Goal: Obtain resource: Download file/media

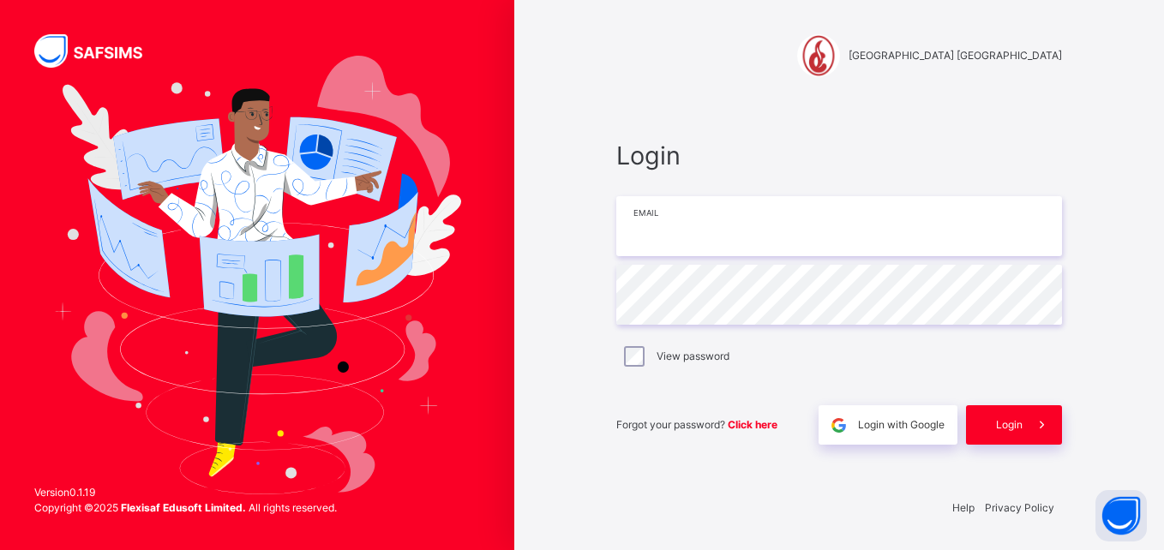
click at [697, 243] on input "email" at bounding box center [839, 226] width 446 height 60
type input "**********"
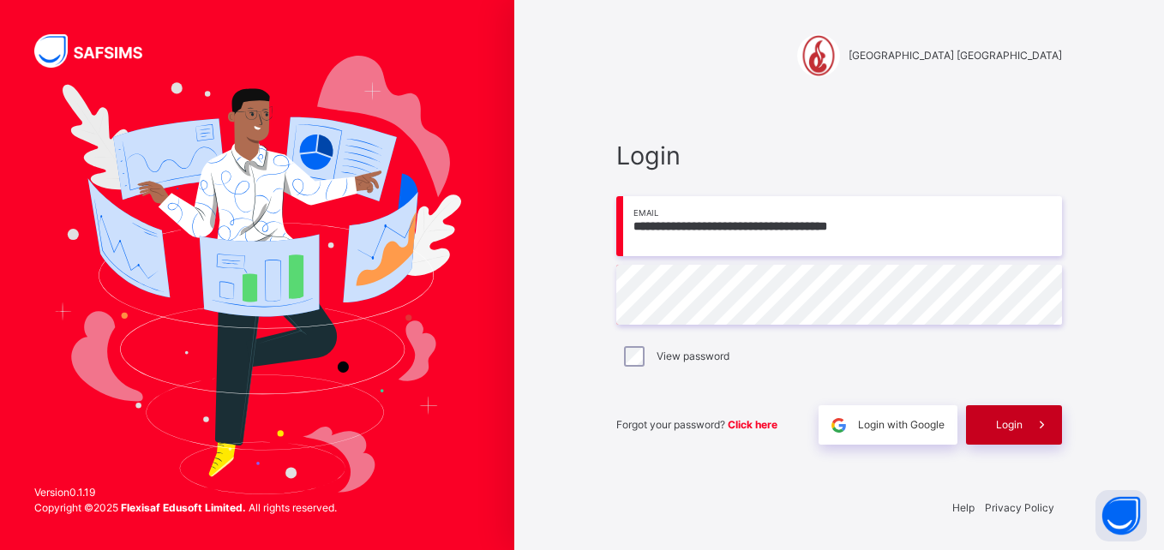
click at [1015, 421] on span "Login" at bounding box center [1009, 424] width 27 height 15
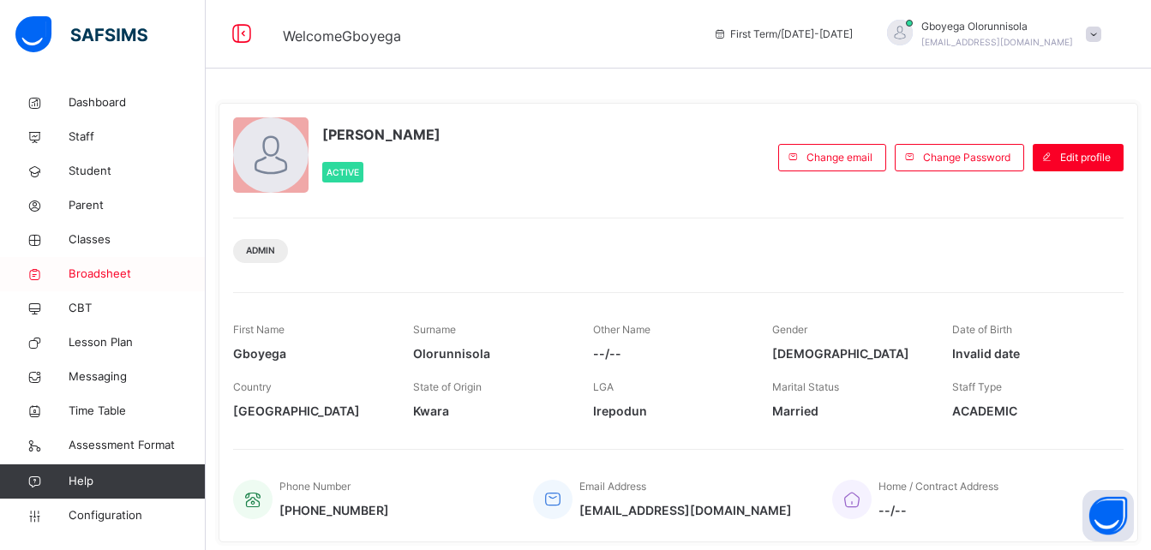
click at [117, 271] on span "Broadsheet" at bounding box center [137, 274] width 137 height 17
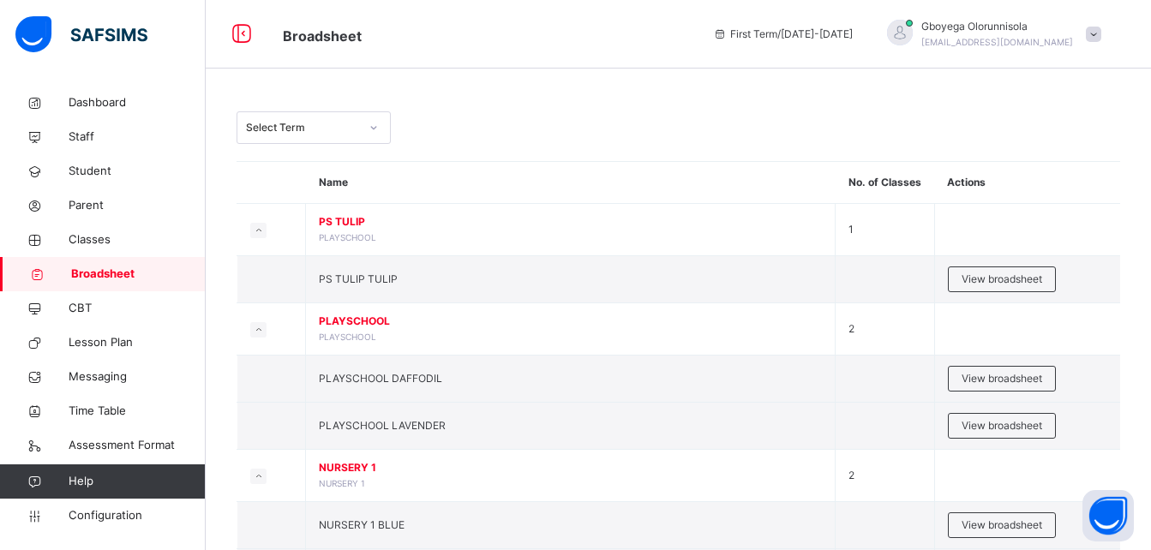
click at [311, 123] on div "Select Term" at bounding box center [302, 127] width 113 height 15
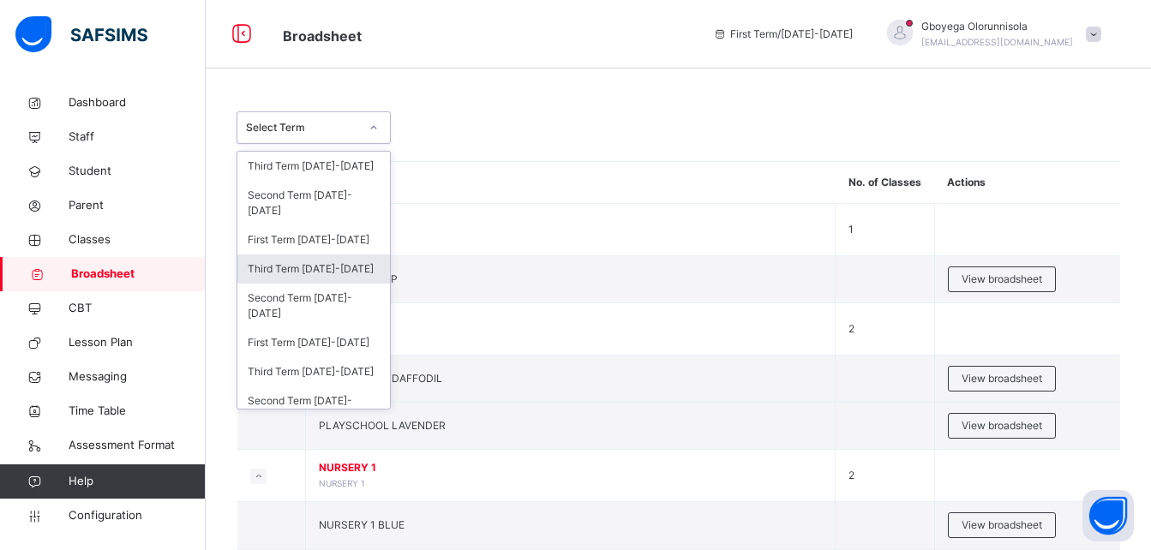
click at [348, 274] on div "Third Term [DATE]-[DATE]" at bounding box center [313, 269] width 153 height 29
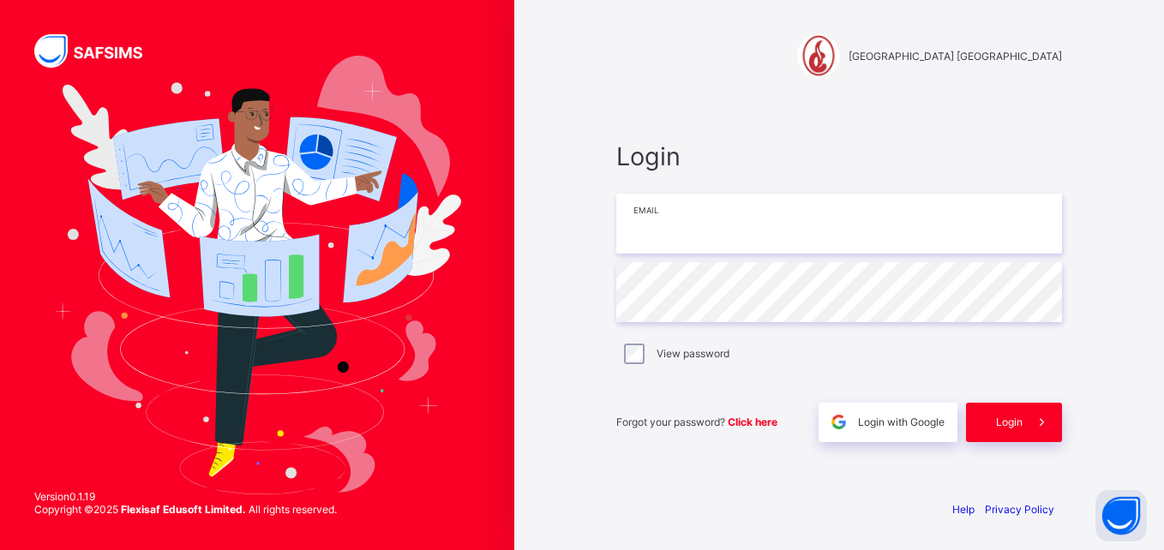
click at [672, 242] on input "email" at bounding box center [839, 224] width 446 height 60
type input "**********"
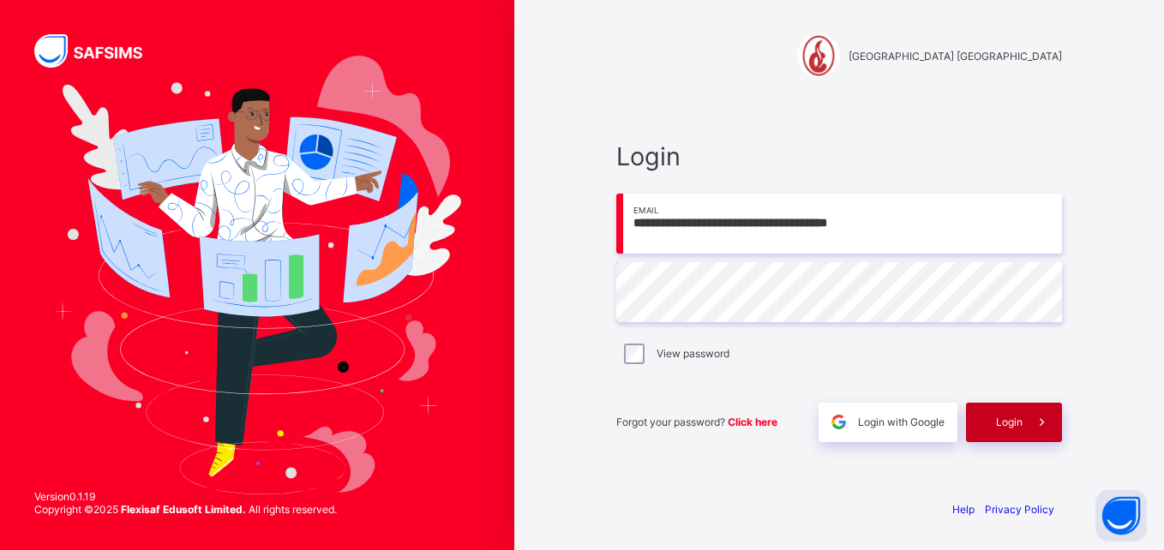
click at [1008, 435] on div "Login" at bounding box center [1014, 422] width 96 height 39
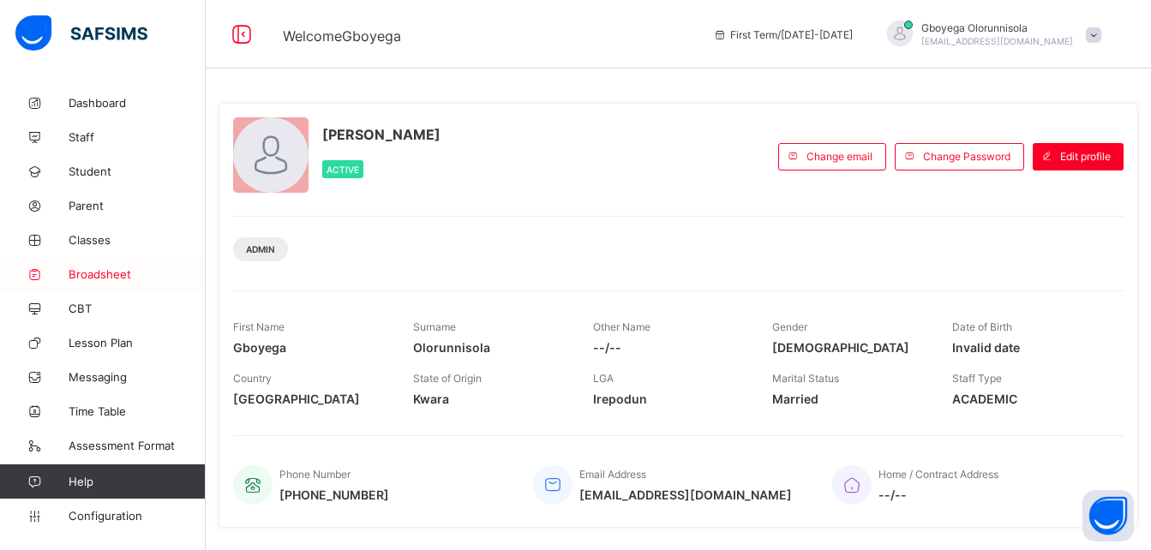
click at [90, 273] on span "Broadsheet" at bounding box center [137, 274] width 137 height 14
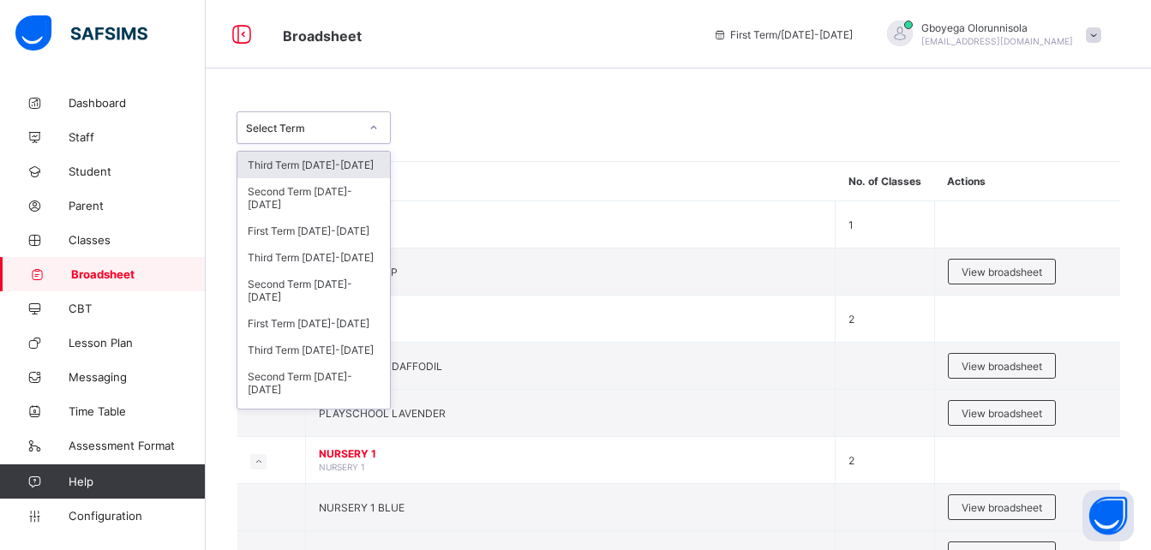
click at [346, 141] on div "Select Term" at bounding box center [314, 127] width 154 height 33
click at [350, 326] on div "First Term [DATE]-[DATE]" at bounding box center [313, 323] width 153 height 27
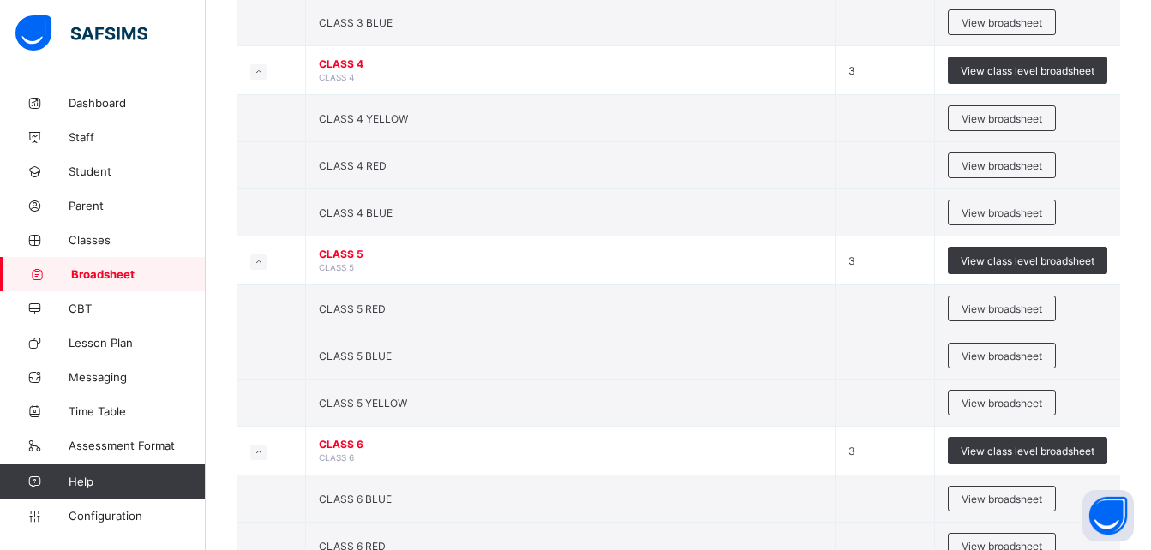
scroll to position [1509, 0]
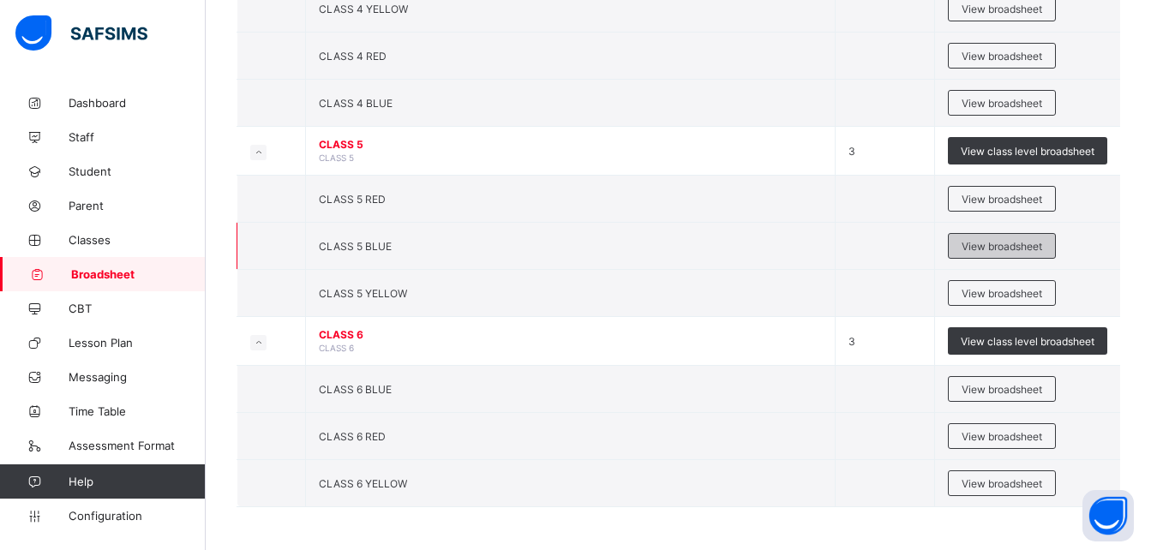
click at [1000, 244] on span "View broadsheet" at bounding box center [1002, 246] width 81 height 13
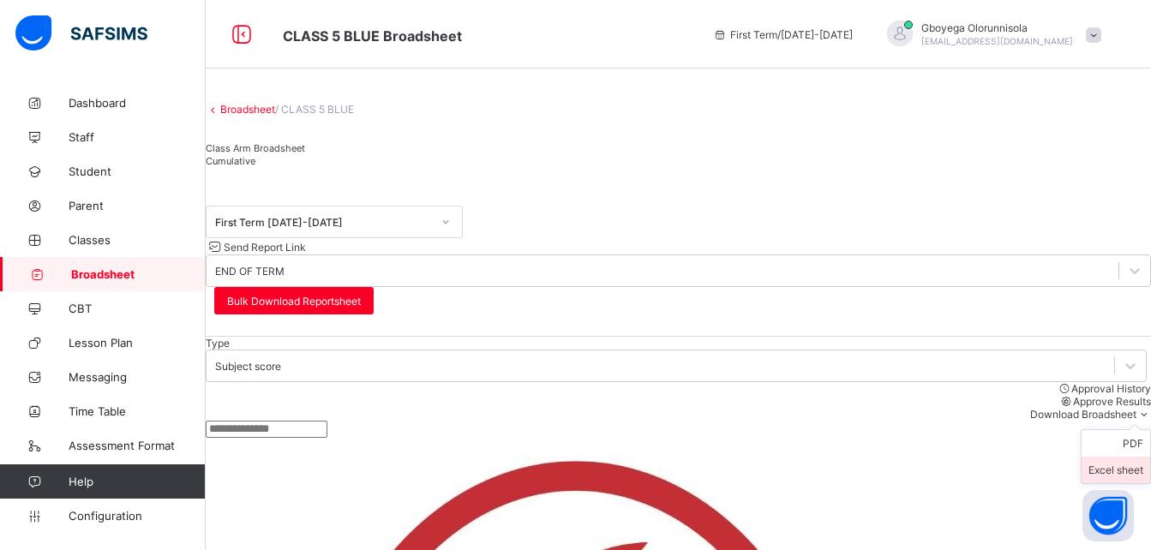
click at [1125, 457] on li "Excel sheet" at bounding box center [1116, 470] width 69 height 27
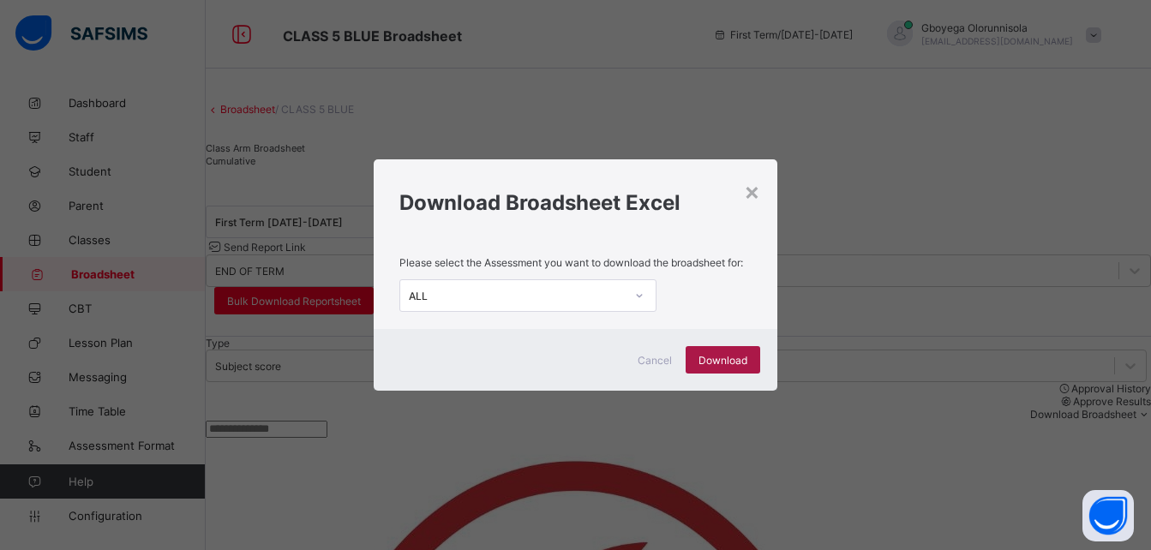
click at [737, 356] on span "Download" at bounding box center [723, 360] width 49 height 13
click at [654, 115] on div "× Download Broadsheet Excel Please select the Assessment you want to download t…" at bounding box center [575, 275] width 1151 height 550
click at [754, 191] on div "×" at bounding box center [752, 191] width 16 height 29
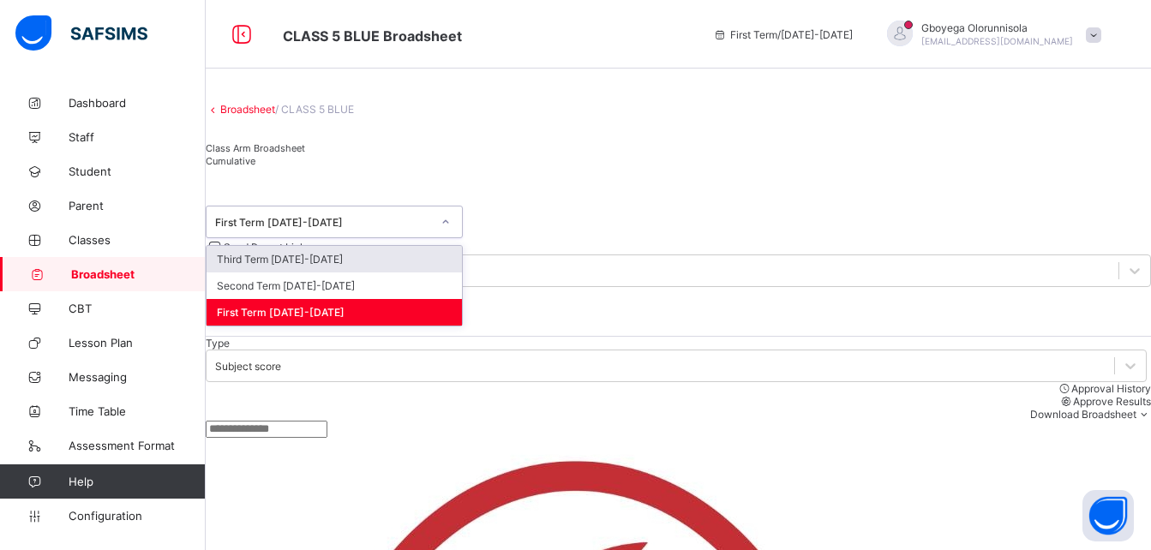
click at [369, 229] on div "First Term [DATE]-[DATE]" at bounding box center [323, 222] width 216 height 13
click at [384, 273] on div "Third Term [DATE]-[DATE]" at bounding box center [334, 259] width 255 height 27
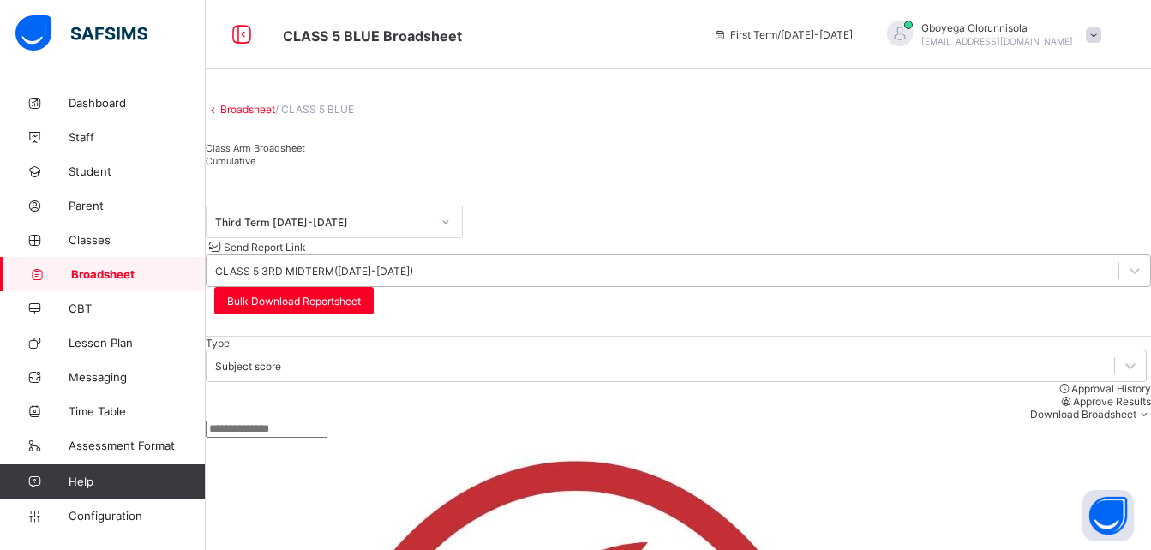
click at [413, 265] on div "CLASS 5 3RD MIDTERM([DATE]-[DATE])" at bounding box center [314, 271] width 198 height 13
click at [736, 171] on div "Class Arm Broadsheet Cumulative" at bounding box center [678, 158] width 945 height 51
click at [1114, 457] on li "Excel sheet" at bounding box center [1116, 470] width 69 height 27
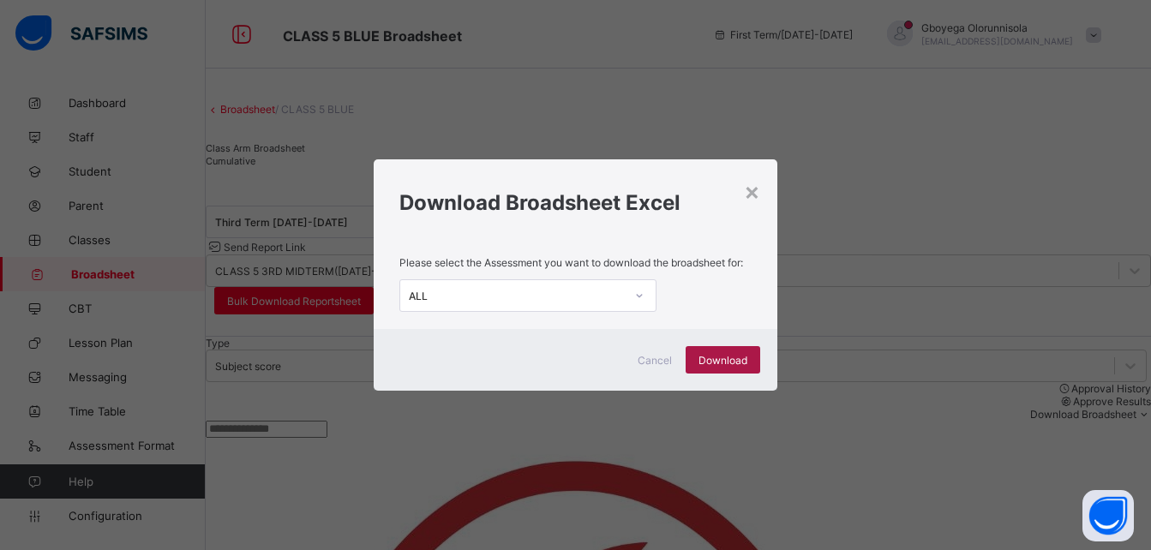
click at [743, 354] on span "Download" at bounding box center [723, 360] width 49 height 13
click at [657, 363] on span "Cancel" at bounding box center [655, 360] width 34 height 13
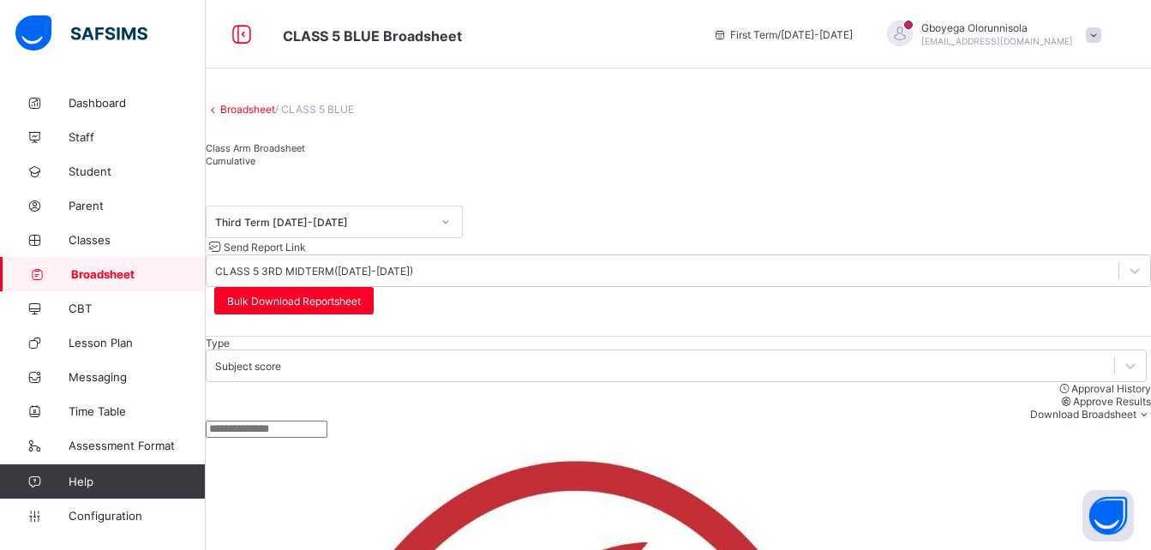
click at [268, 116] on link "Broadsheet" at bounding box center [247, 109] width 55 height 13
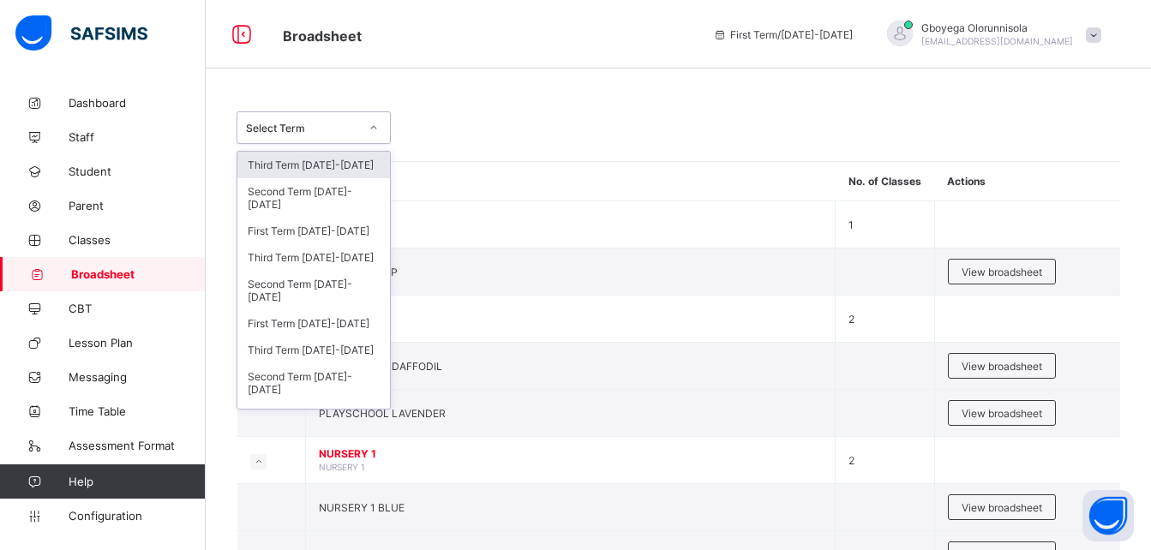
click at [360, 128] on div at bounding box center [373, 127] width 29 height 27
click at [335, 319] on div "First Term [DATE]-[DATE]" at bounding box center [313, 323] width 153 height 27
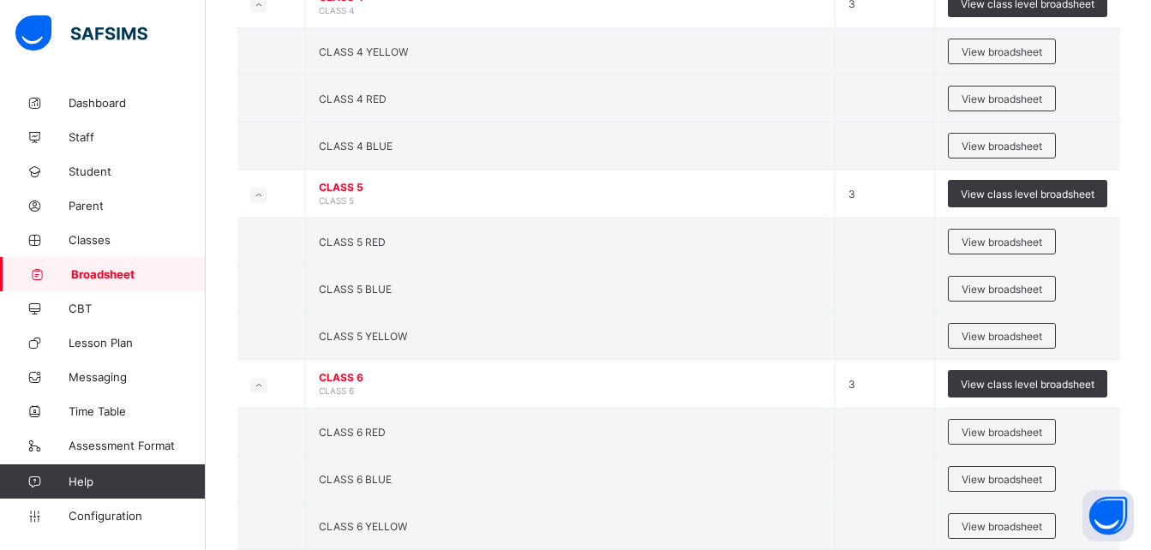
scroll to position [1509, 0]
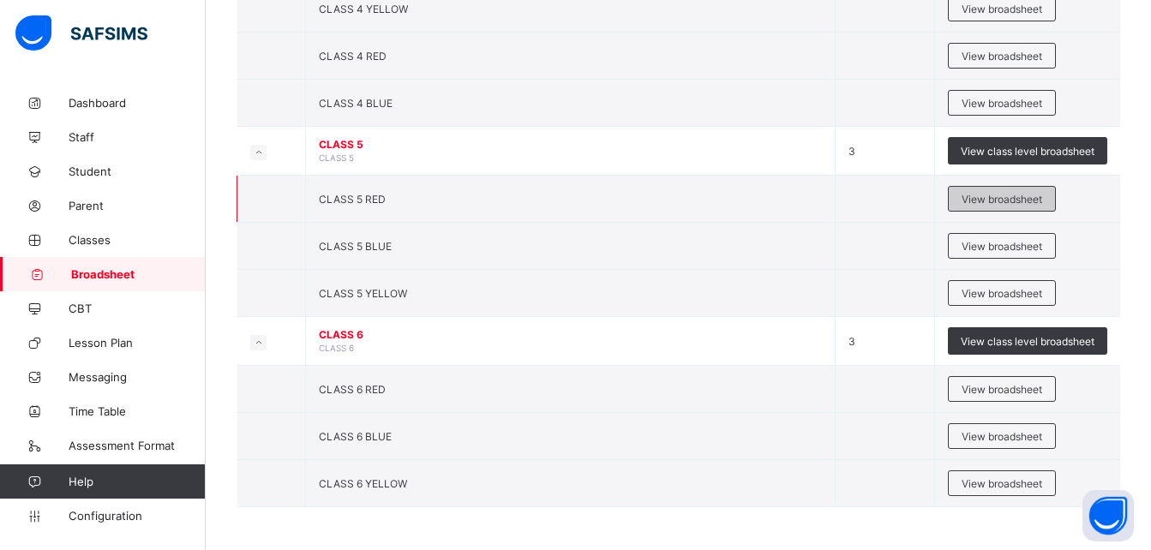
click at [986, 201] on span "View broadsheet" at bounding box center [1002, 199] width 81 height 13
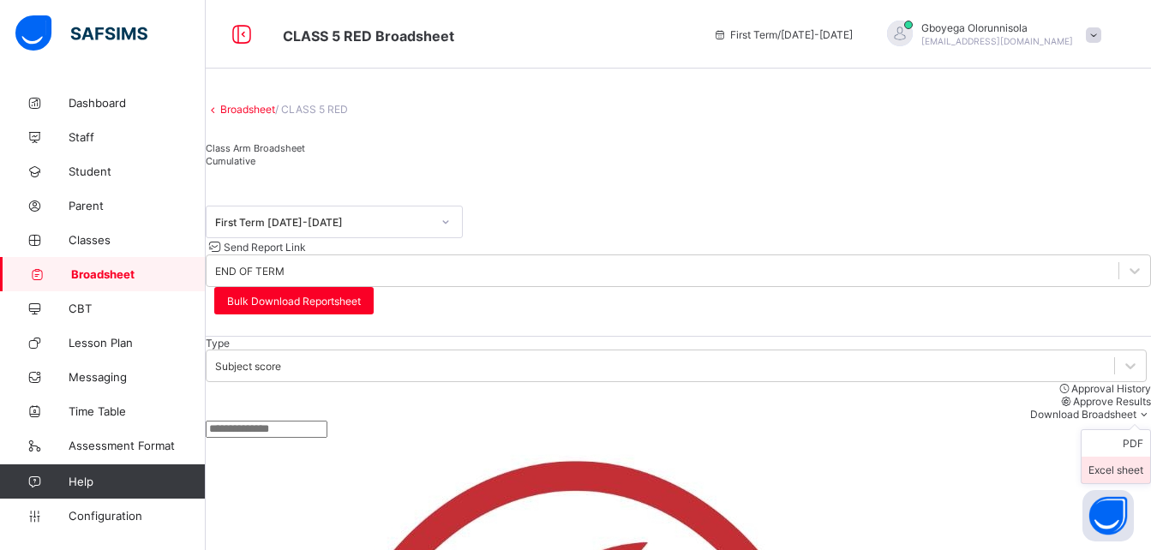
click at [1117, 457] on li "Excel sheet" at bounding box center [1116, 470] width 69 height 27
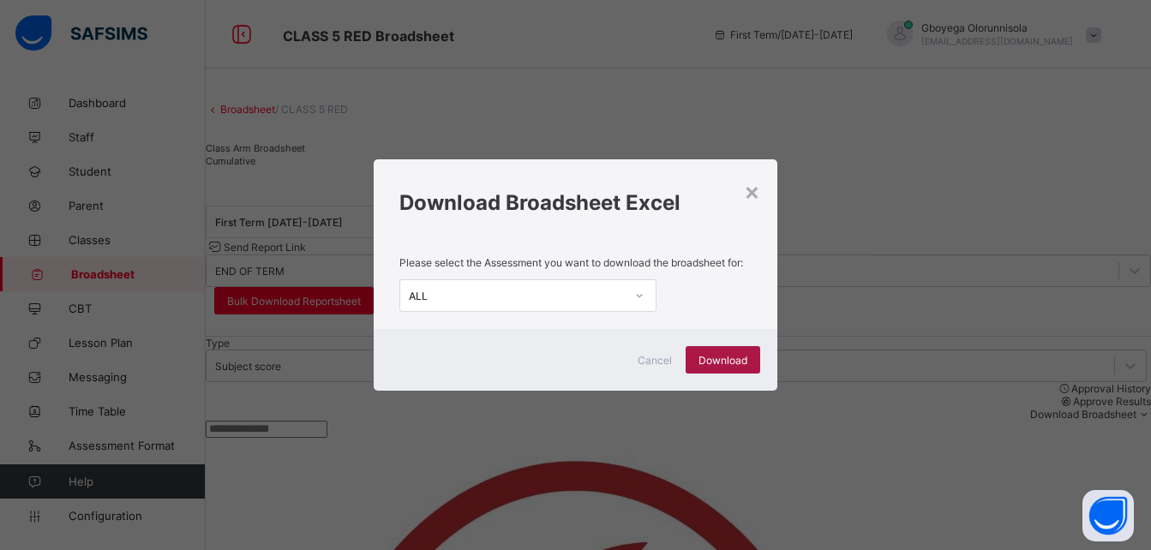
click at [729, 356] on span "Download" at bounding box center [723, 360] width 49 height 13
click at [585, 43] on div "× Download Broadsheet Excel Please select the Assessment you want to download t…" at bounding box center [575, 275] width 1151 height 550
click at [759, 189] on div "×" at bounding box center [752, 191] width 16 height 29
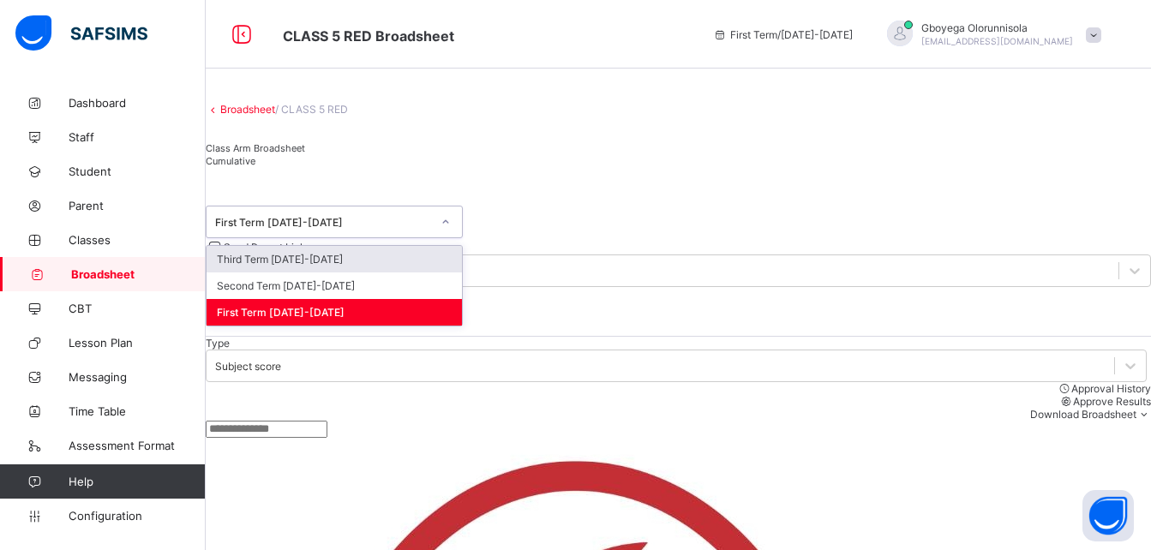
click at [344, 229] on div "First Term [DATE]-[DATE]" at bounding box center [323, 222] width 216 height 13
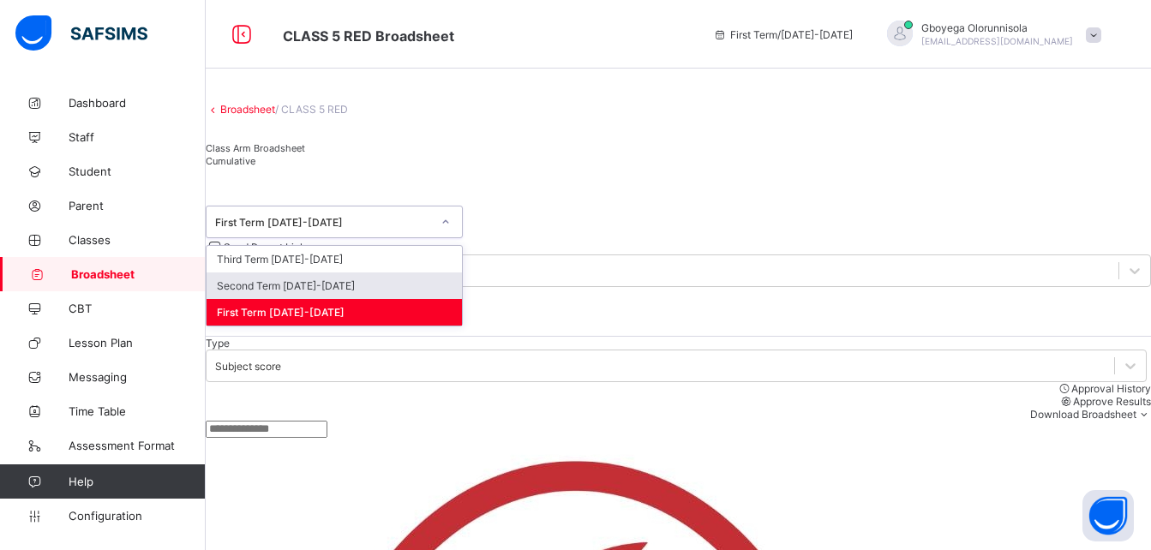
click at [341, 299] on div "Second Term [DATE]-[DATE]" at bounding box center [334, 286] width 255 height 27
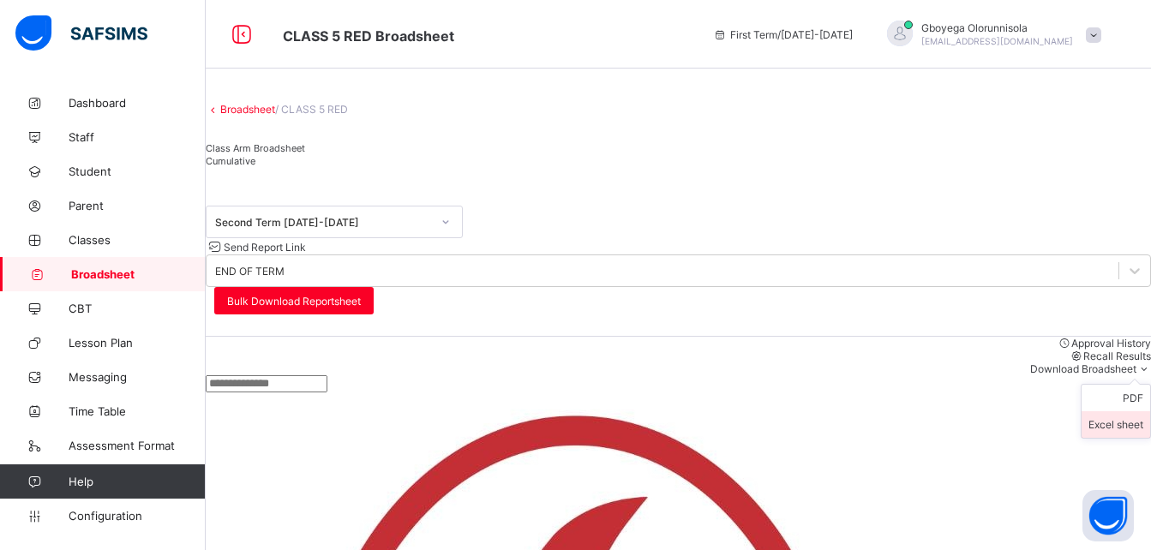
click at [1114, 411] on li "Excel sheet" at bounding box center [1116, 424] width 69 height 27
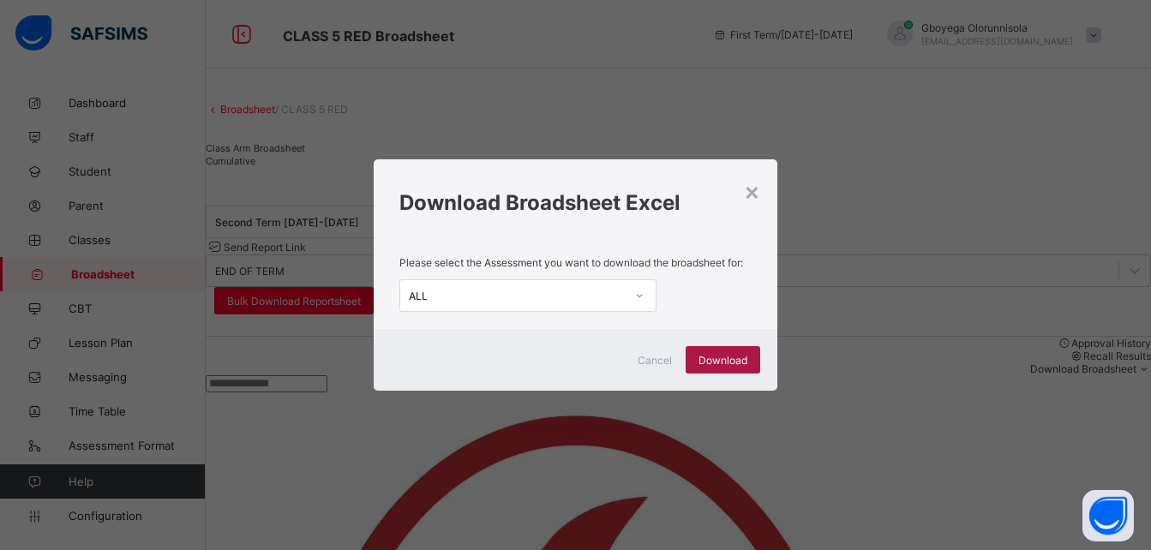
click at [711, 359] on span "Download" at bounding box center [723, 360] width 49 height 13
click at [619, 142] on div "× Download Broadsheet Excel Please select the Assessment you want to download t…" at bounding box center [575, 275] width 1151 height 550
click at [755, 186] on div "×" at bounding box center [752, 191] width 16 height 29
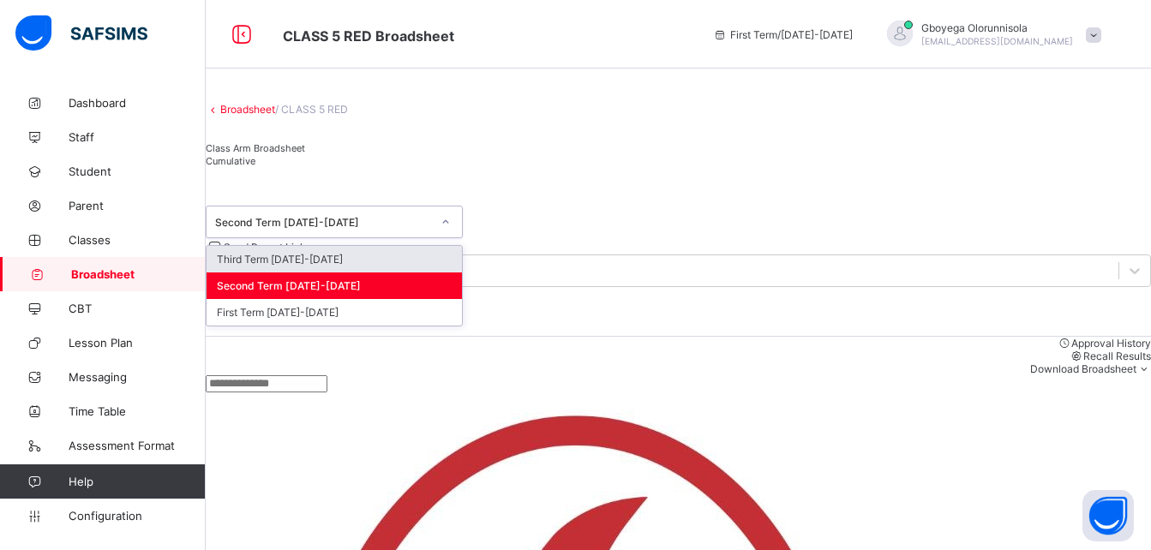
click at [303, 234] on div "Second Term [DATE]-[DATE]" at bounding box center [318, 222] width 223 height 24
click at [339, 273] on div "Third Term [DATE]-[DATE]" at bounding box center [334, 259] width 255 height 27
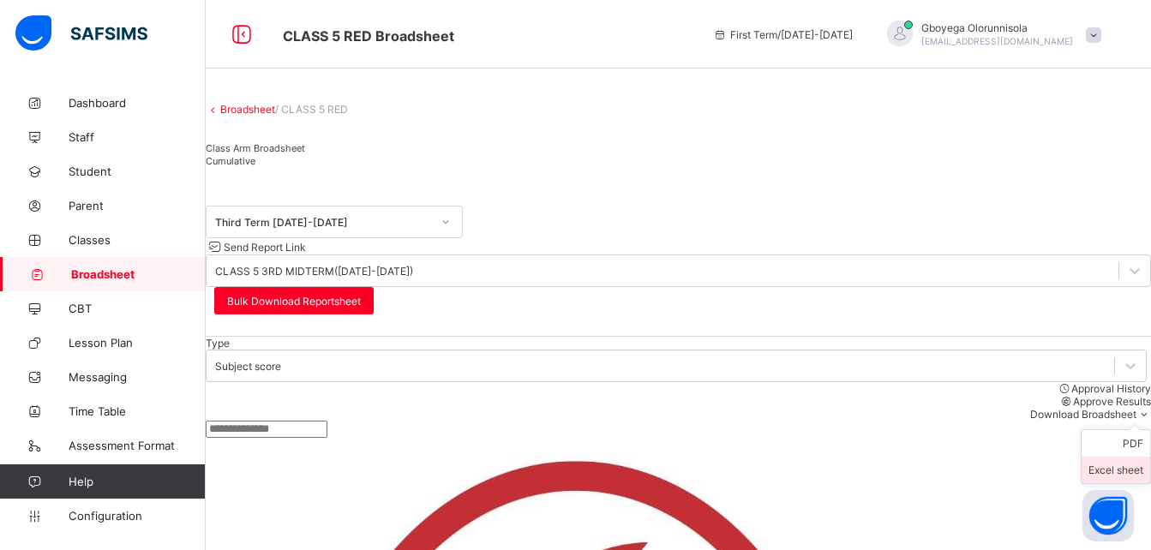
click at [1109, 457] on li "Excel sheet" at bounding box center [1116, 470] width 69 height 27
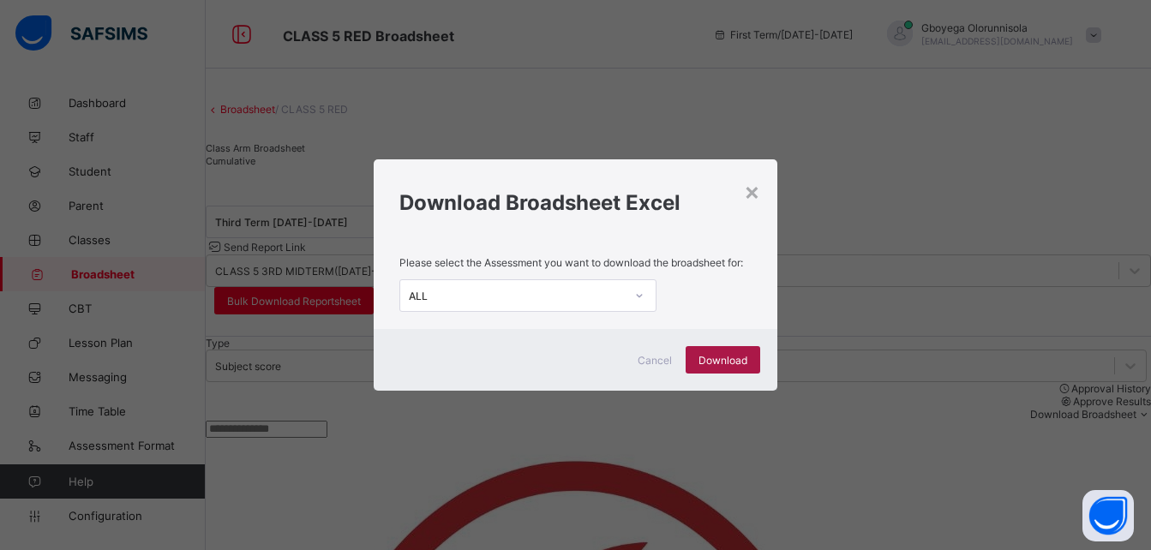
click at [728, 351] on div "Download" at bounding box center [723, 359] width 75 height 27
click at [630, 105] on div "× Download Broadsheet Excel Please select the Assessment you want to download t…" at bounding box center [575, 275] width 1151 height 550
click at [752, 196] on div "×" at bounding box center [752, 191] width 16 height 29
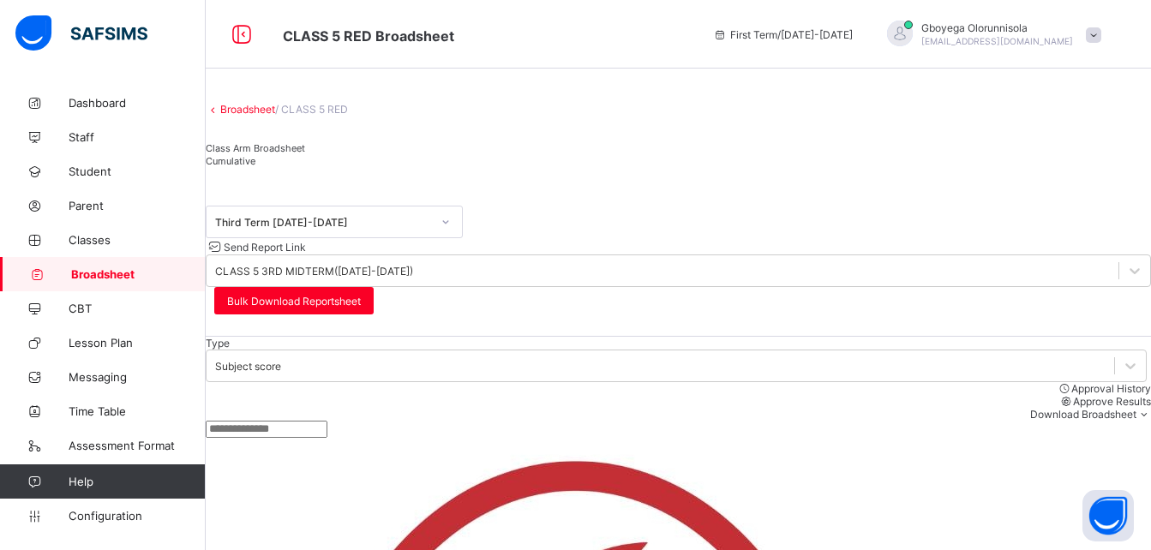
click at [260, 116] on link "Broadsheet" at bounding box center [247, 109] width 55 height 13
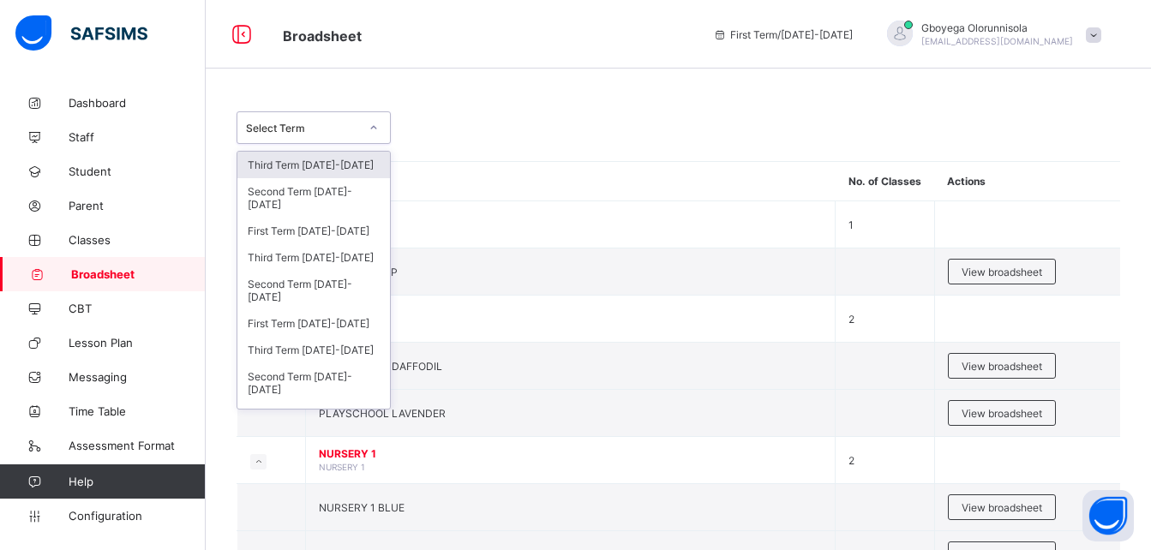
click at [331, 127] on div "Select Term" at bounding box center [302, 128] width 113 height 13
click at [327, 256] on div "Third Term [DATE]-[DATE]" at bounding box center [313, 257] width 153 height 27
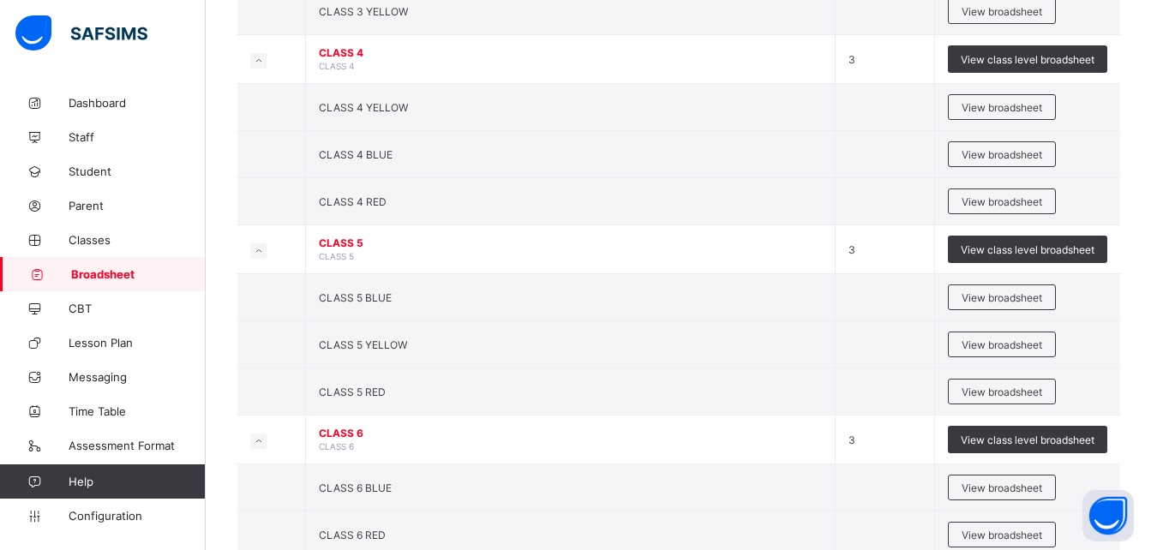
scroll to position [1414, 0]
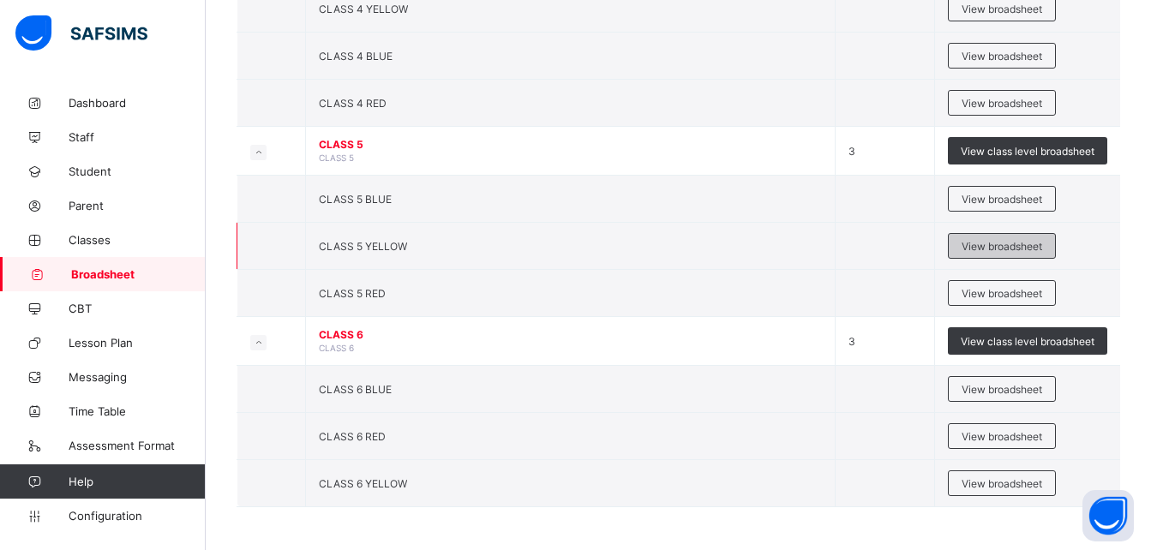
click at [1001, 251] on span "View broadsheet" at bounding box center [1002, 246] width 81 height 13
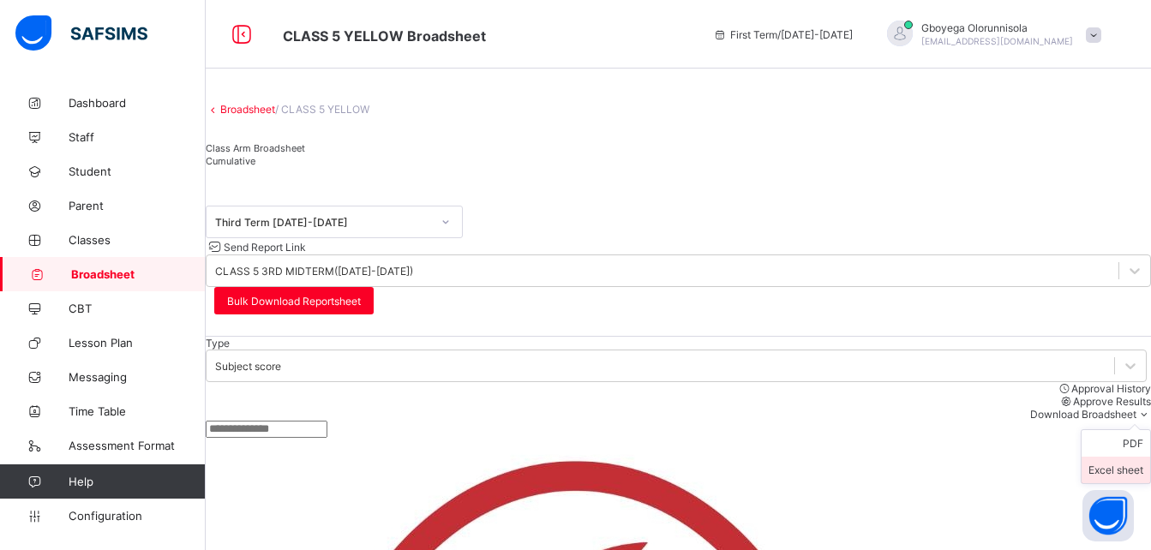
click at [1117, 457] on li "Excel sheet" at bounding box center [1116, 470] width 69 height 27
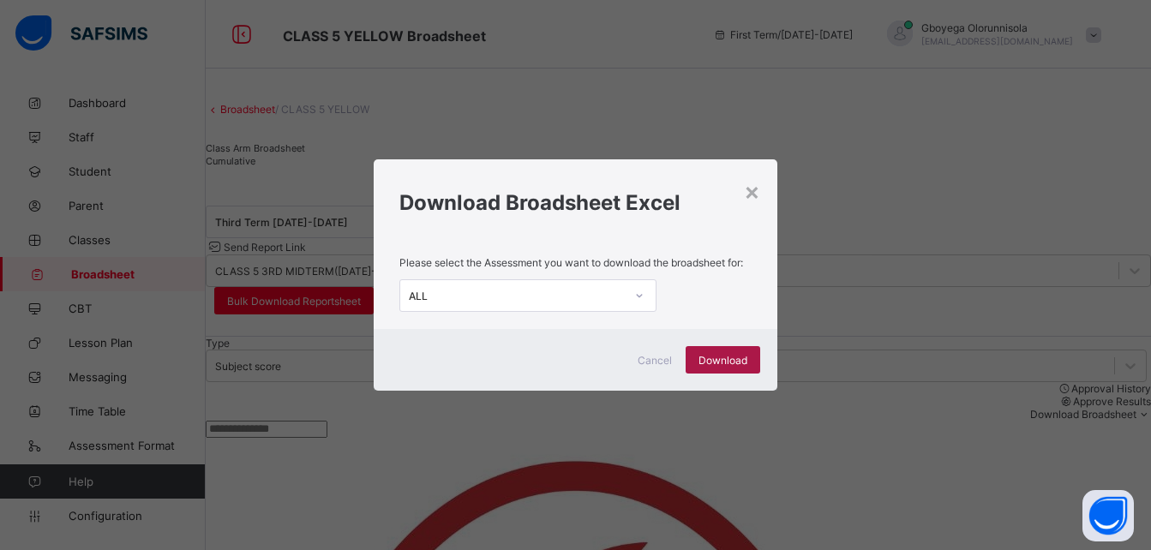
click at [734, 365] on span "Download" at bounding box center [723, 360] width 49 height 13
click at [568, 88] on div "× Download Broadsheet Excel Please select the Assessment you want to download t…" at bounding box center [575, 275] width 1151 height 550
click at [754, 196] on div "×" at bounding box center [752, 191] width 16 height 29
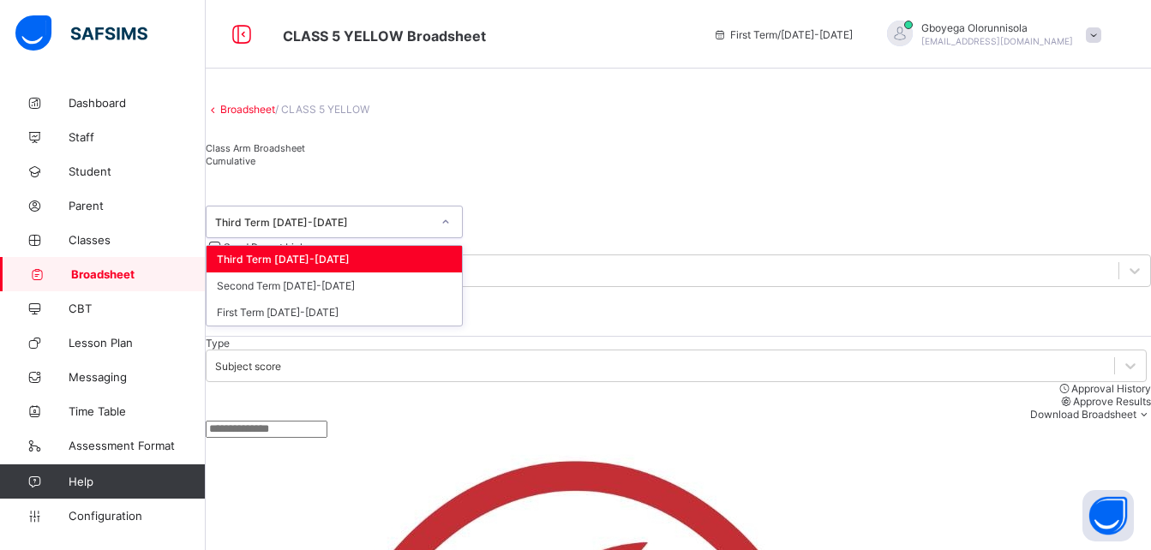
click at [339, 229] on div "Third Term [DATE]-[DATE]" at bounding box center [323, 222] width 216 height 13
click at [336, 299] on div "Second Term [DATE]-[DATE]" at bounding box center [334, 286] width 255 height 27
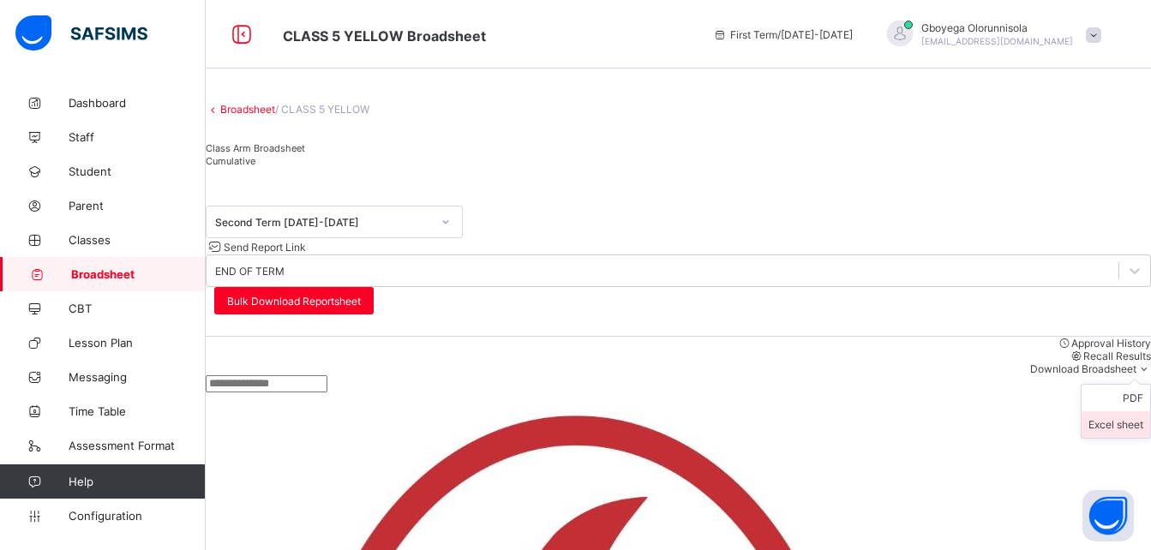
click at [1125, 411] on li "Excel sheet" at bounding box center [1116, 424] width 69 height 27
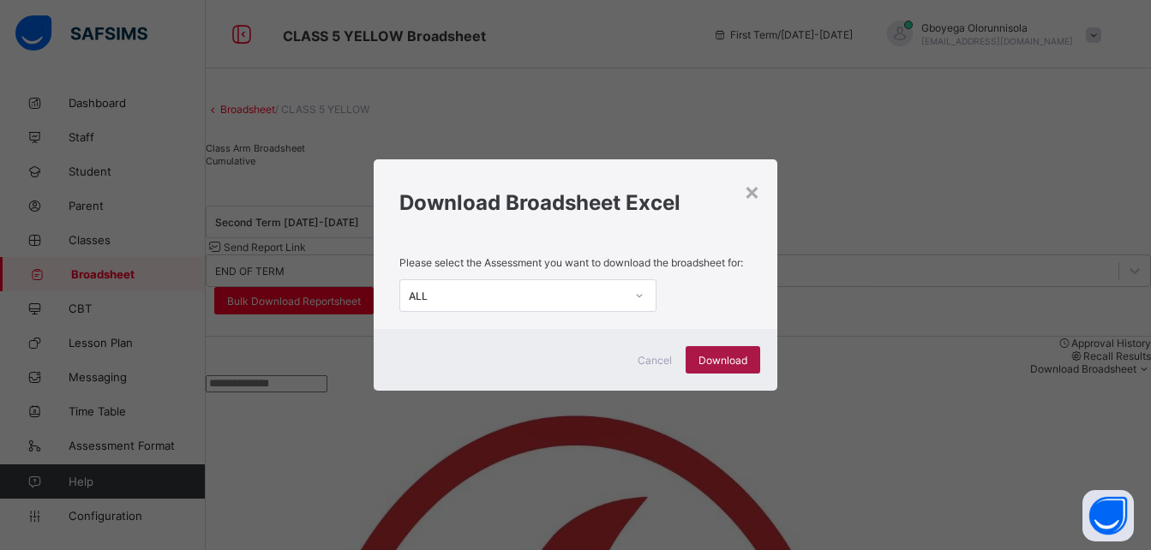
click at [715, 355] on span "Download" at bounding box center [723, 360] width 49 height 13
click at [624, 100] on div "× Download Broadsheet Excel Please select the Assessment you want to download t…" at bounding box center [575, 275] width 1151 height 550
click at [753, 193] on div "×" at bounding box center [752, 191] width 16 height 29
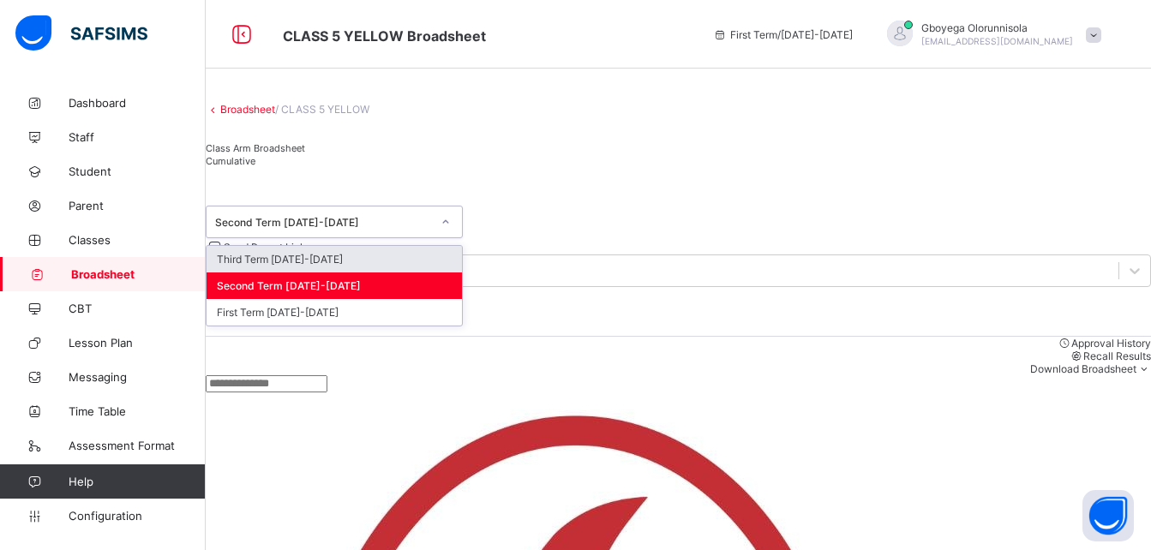
click at [346, 229] on div "Second Term [DATE]-[DATE]" at bounding box center [323, 222] width 216 height 13
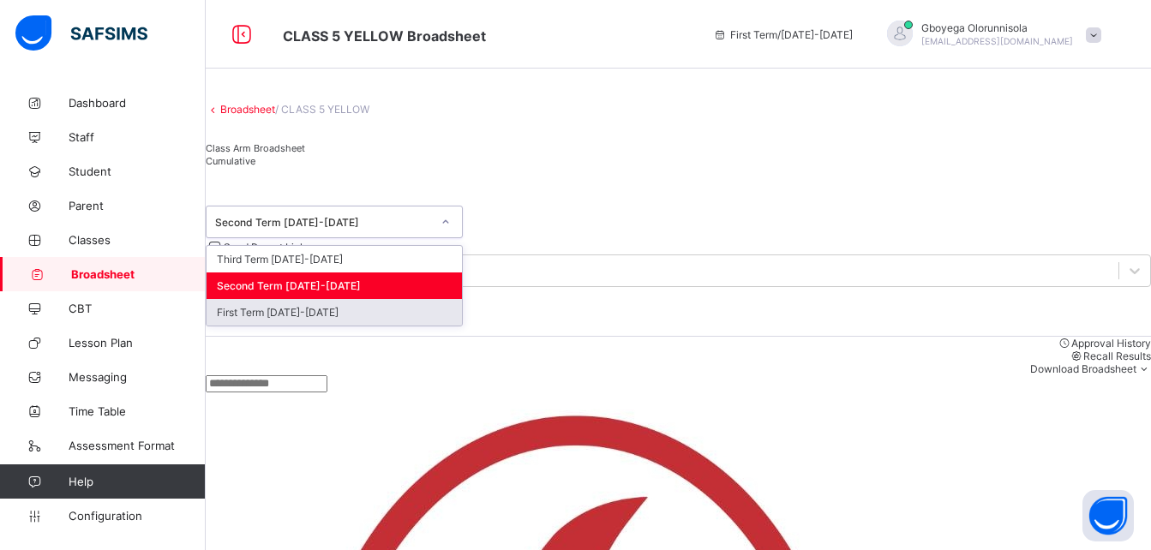
click at [334, 326] on div "First Term [DATE]-[DATE]" at bounding box center [334, 312] width 255 height 27
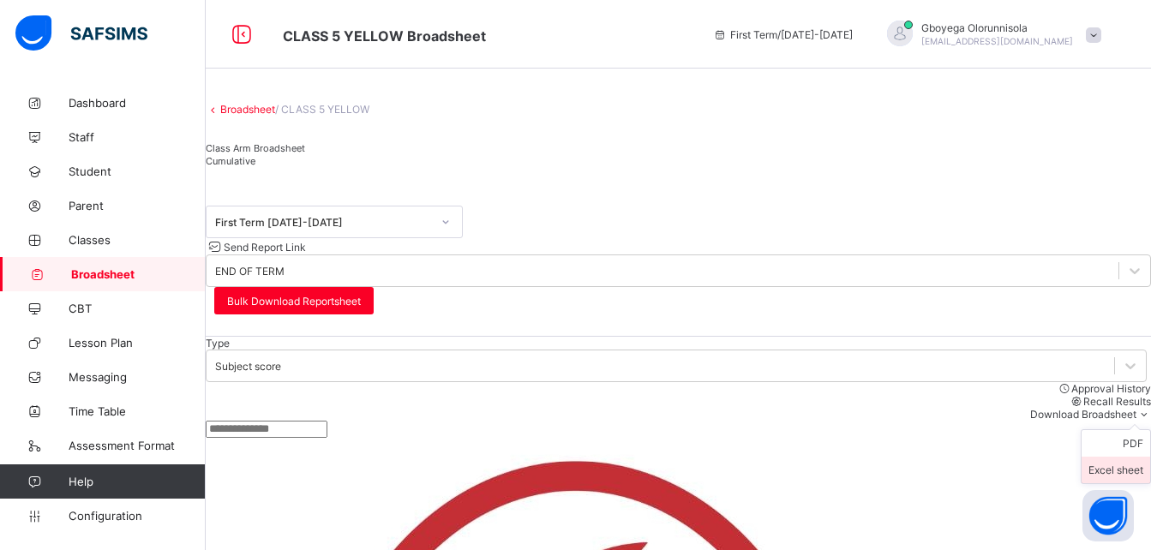
click at [1120, 457] on li "Excel sheet" at bounding box center [1116, 470] width 69 height 27
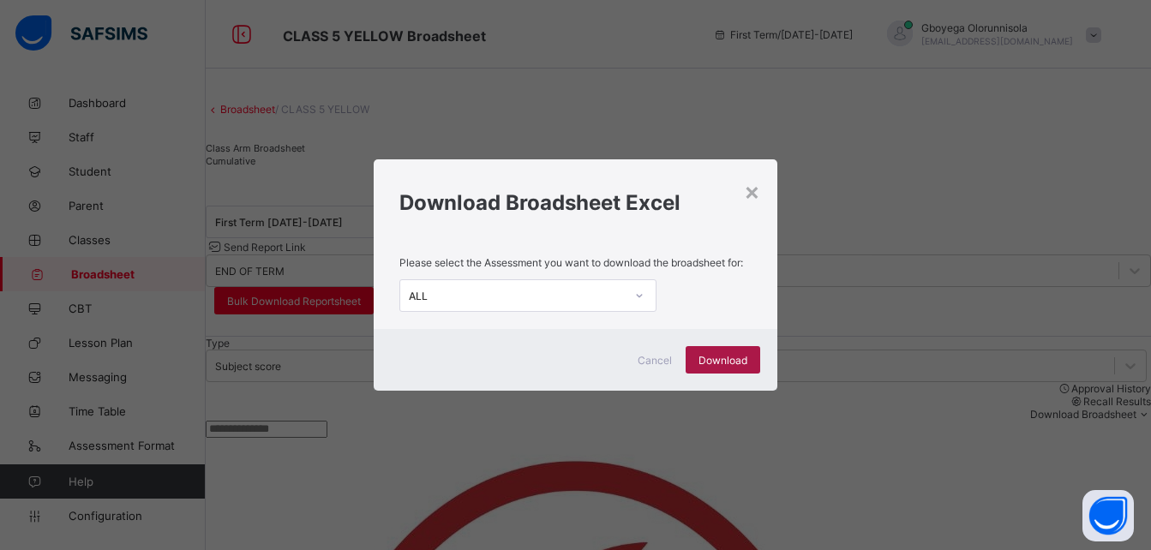
click at [720, 358] on span "Download" at bounding box center [723, 360] width 49 height 13
click at [666, 70] on div "× Download Broadsheet Excel Please select the Assessment you want to download t…" at bounding box center [575, 275] width 1151 height 550
click at [754, 194] on div "×" at bounding box center [752, 191] width 16 height 29
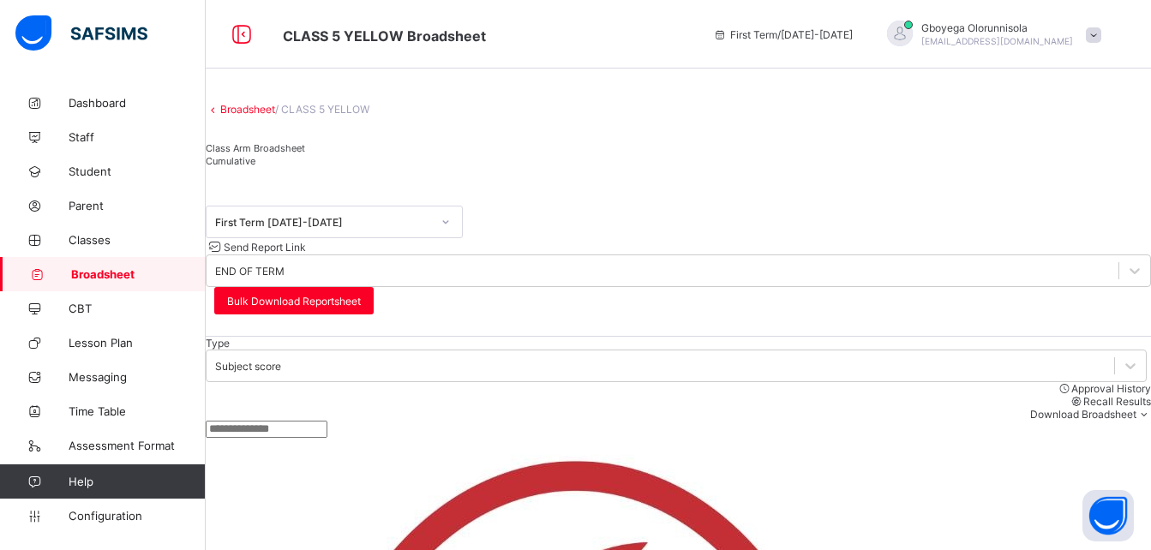
click at [257, 116] on link "Broadsheet" at bounding box center [247, 109] width 55 height 13
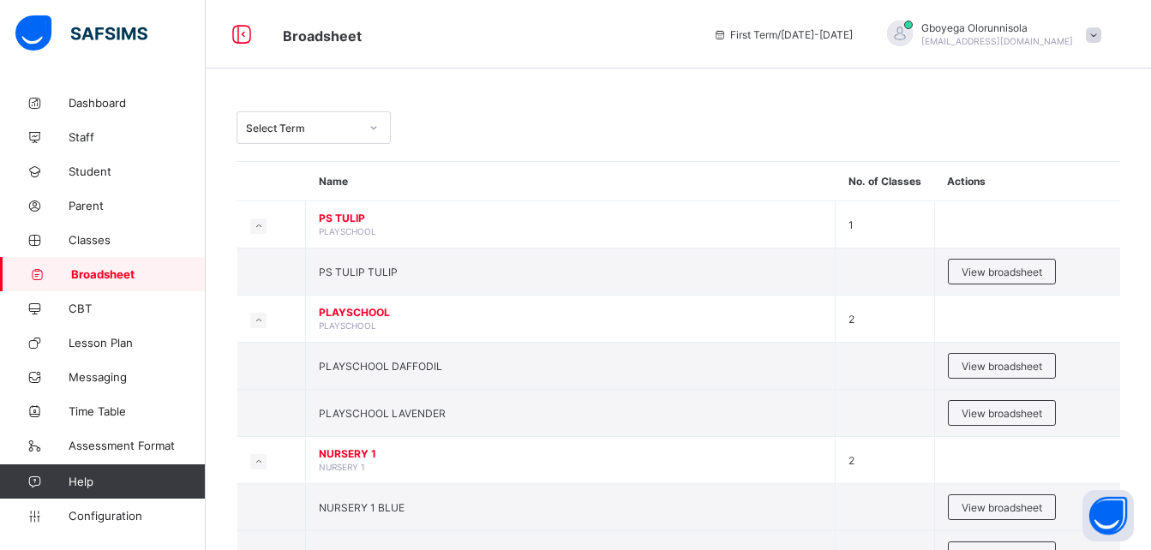
click at [257, 127] on div "Select Term" at bounding box center [302, 128] width 113 height 13
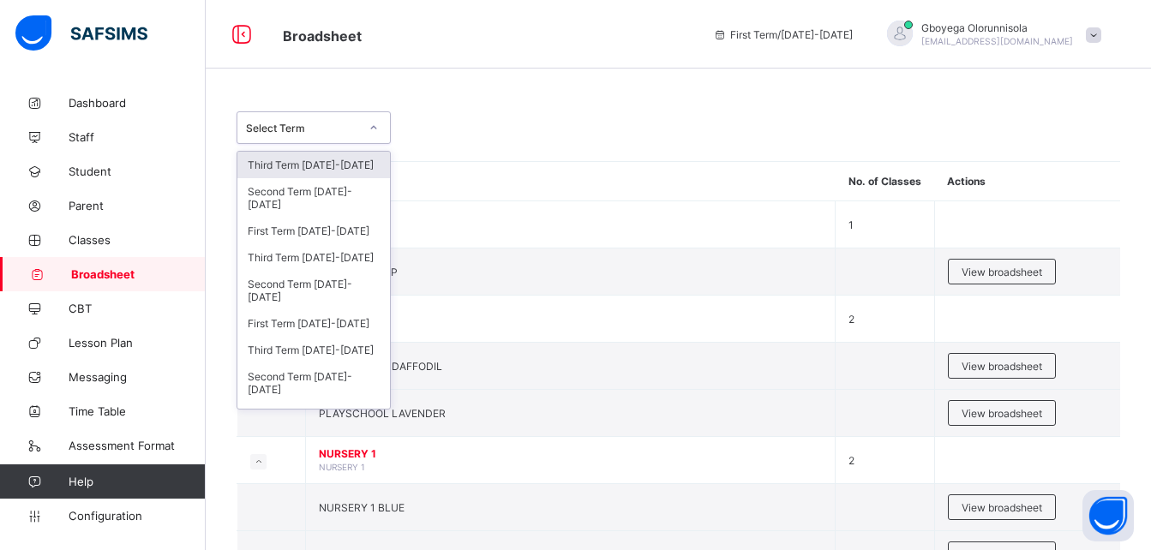
click at [257, 127] on div "Select Term" at bounding box center [302, 128] width 113 height 13
click at [321, 347] on div "Third Term [DATE]-[DATE]" at bounding box center [313, 350] width 153 height 27
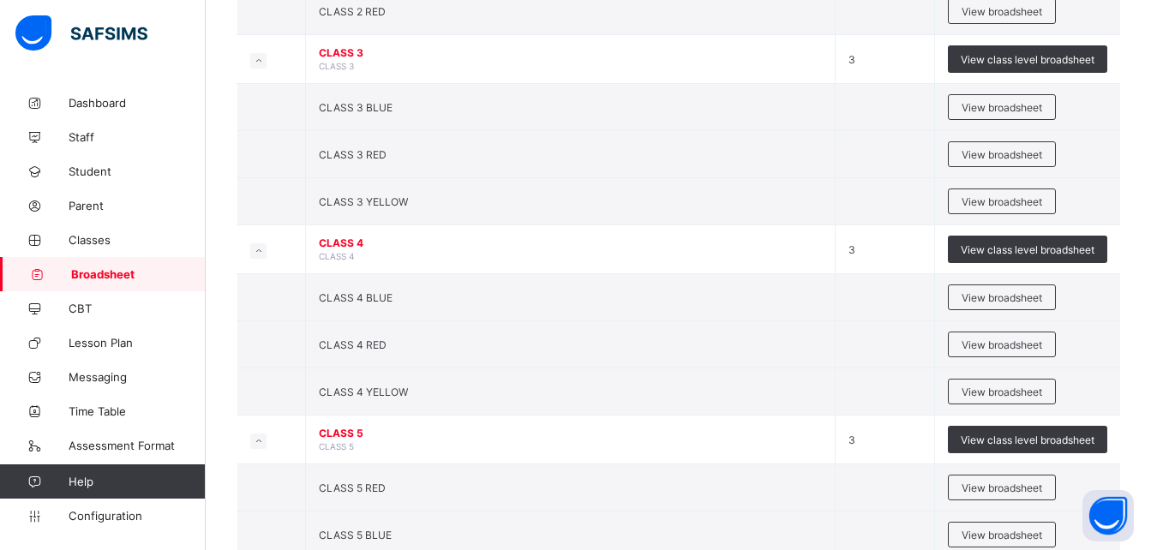
scroll to position [1177, 0]
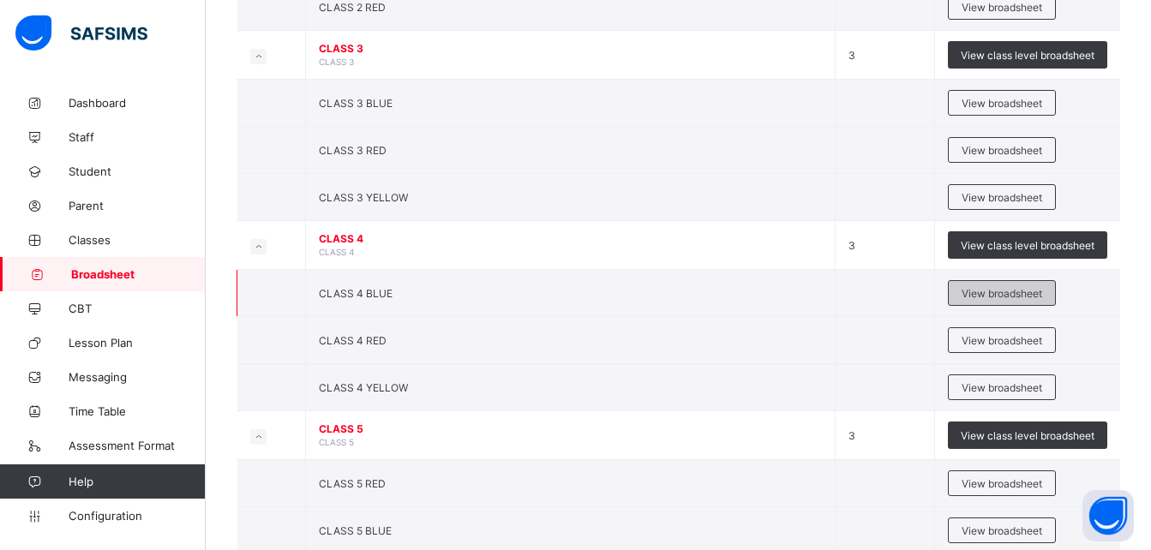
click at [992, 292] on span "View broadsheet" at bounding box center [1002, 293] width 81 height 13
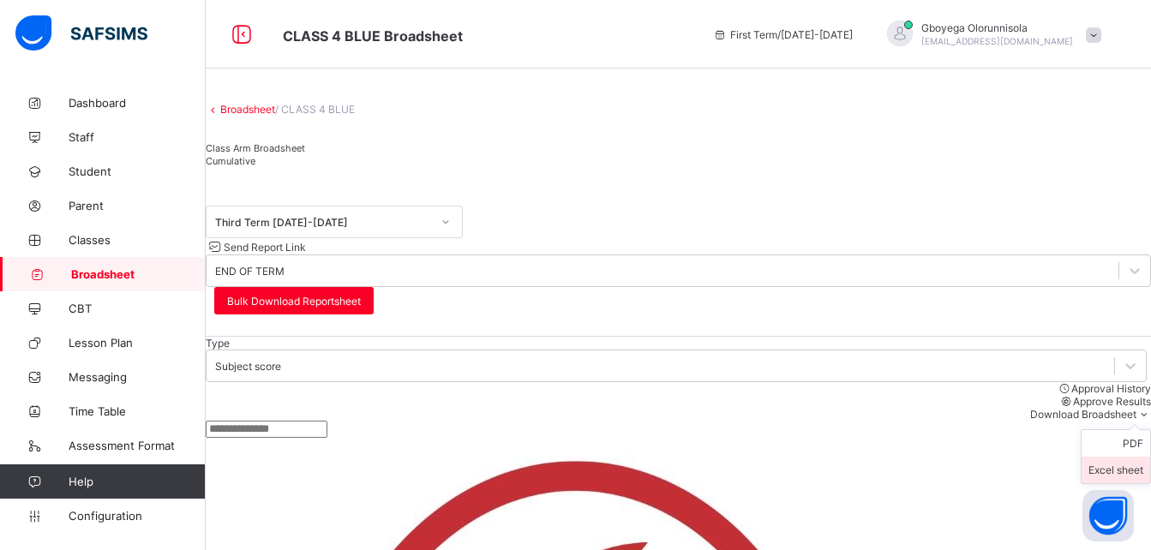
click at [1122, 457] on li "Excel sheet" at bounding box center [1116, 470] width 69 height 27
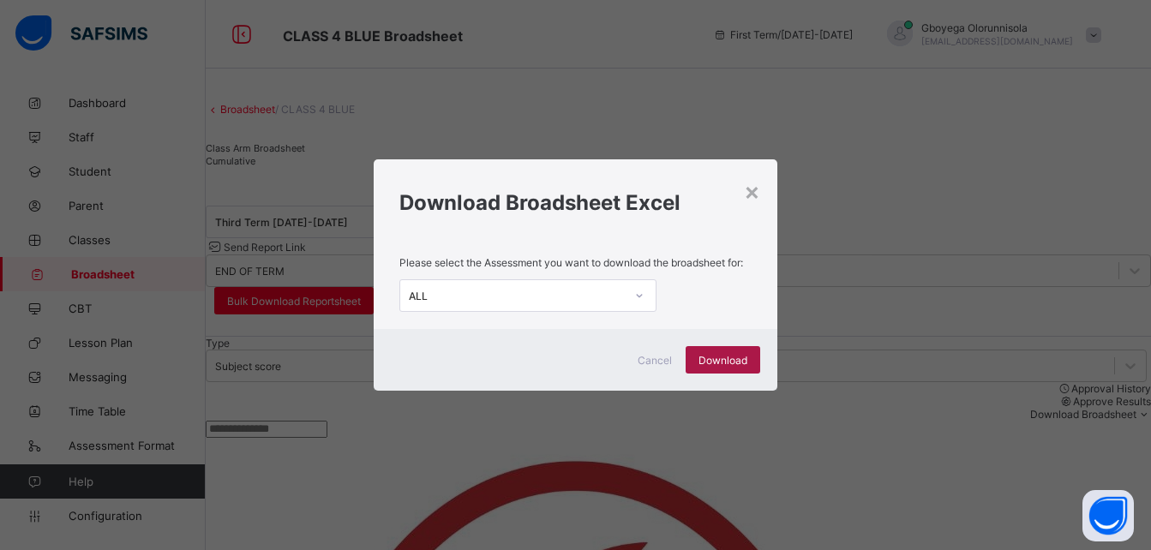
click at [734, 359] on span "Download" at bounding box center [723, 360] width 49 height 13
click at [603, 97] on div "× Download Broadsheet Excel Please select the Assessment you want to download t…" at bounding box center [575, 275] width 1151 height 550
click at [756, 196] on div "×" at bounding box center [752, 191] width 16 height 29
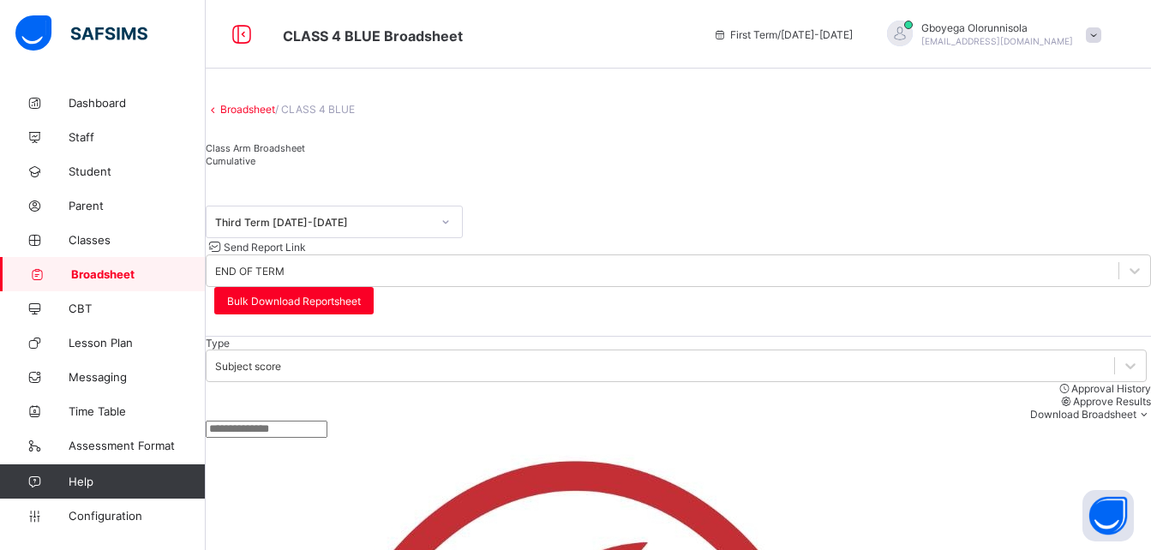
click at [264, 116] on link "Broadsheet" at bounding box center [247, 109] width 55 height 13
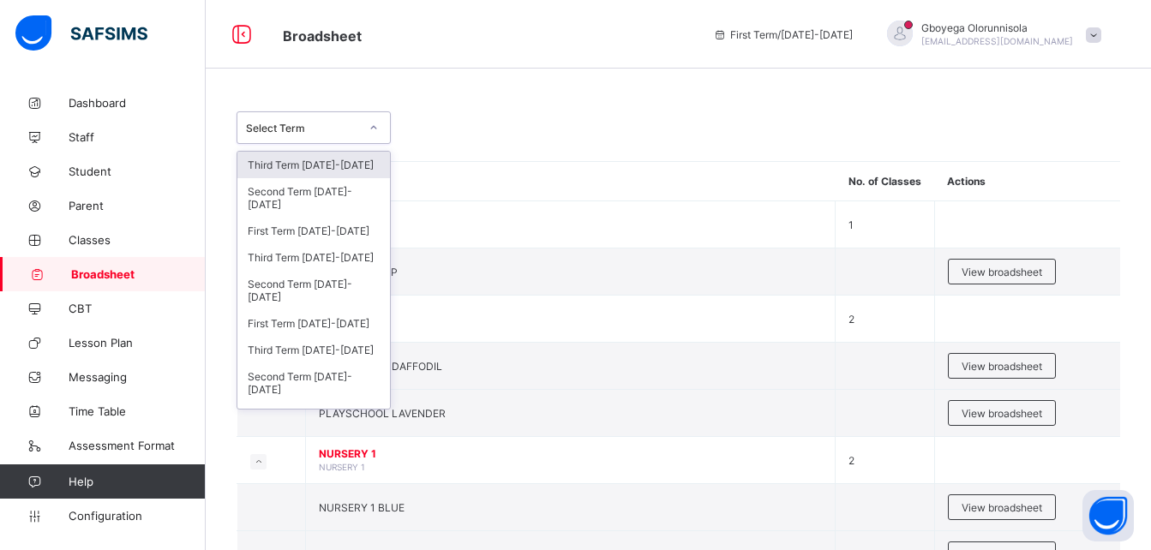
click at [337, 123] on div "Select Term" at bounding box center [302, 128] width 113 height 13
click at [326, 346] on div "Third Term [DATE]-[DATE]" at bounding box center [313, 350] width 153 height 27
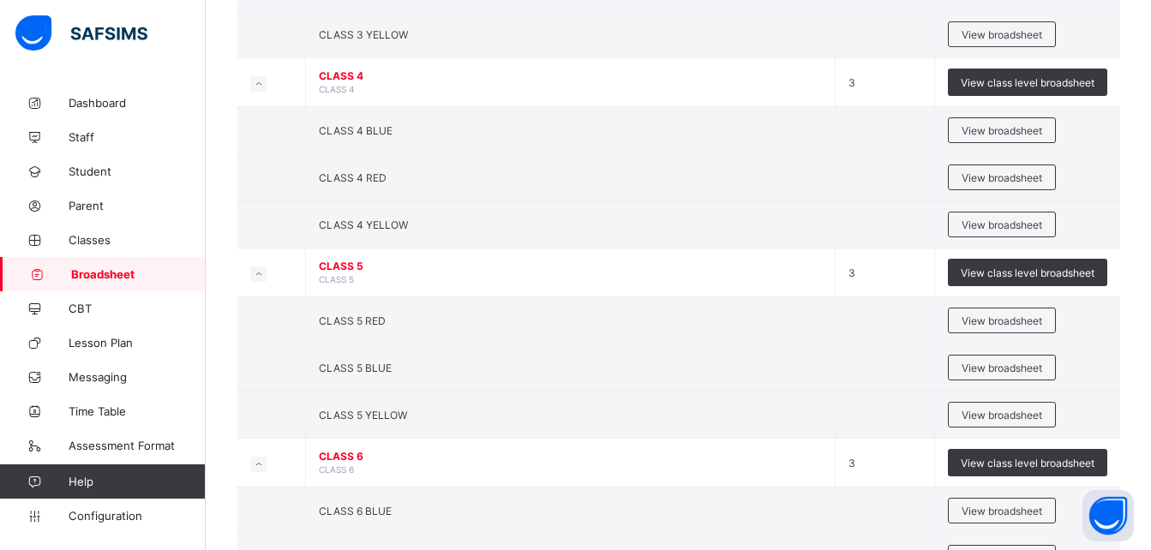
scroll to position [1341, 0]
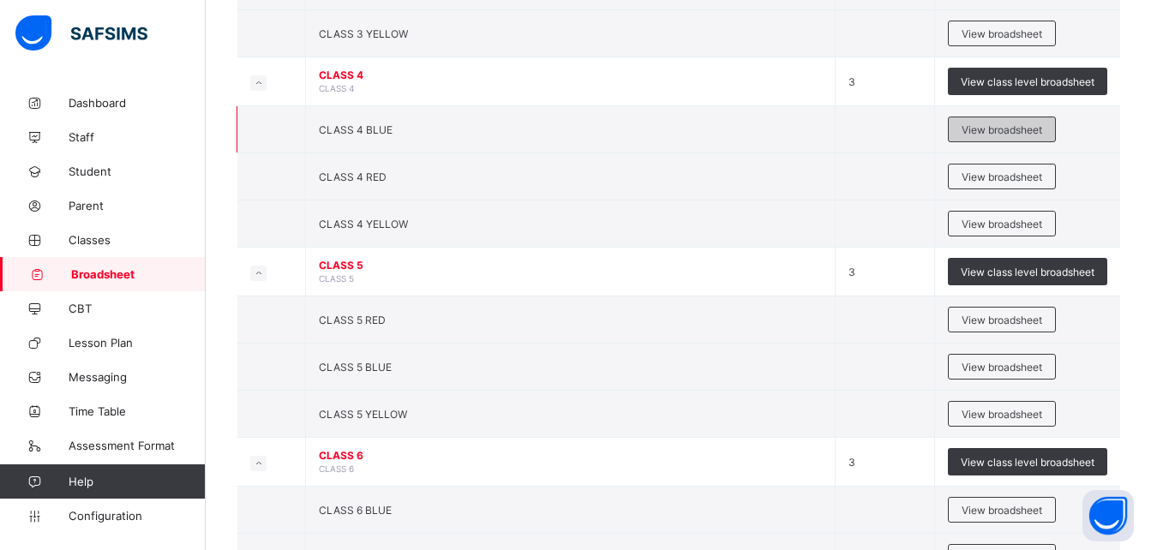
click at [988, 125] on span "View broadsheet" at bounding box center [1002, 129] width 81 height 13
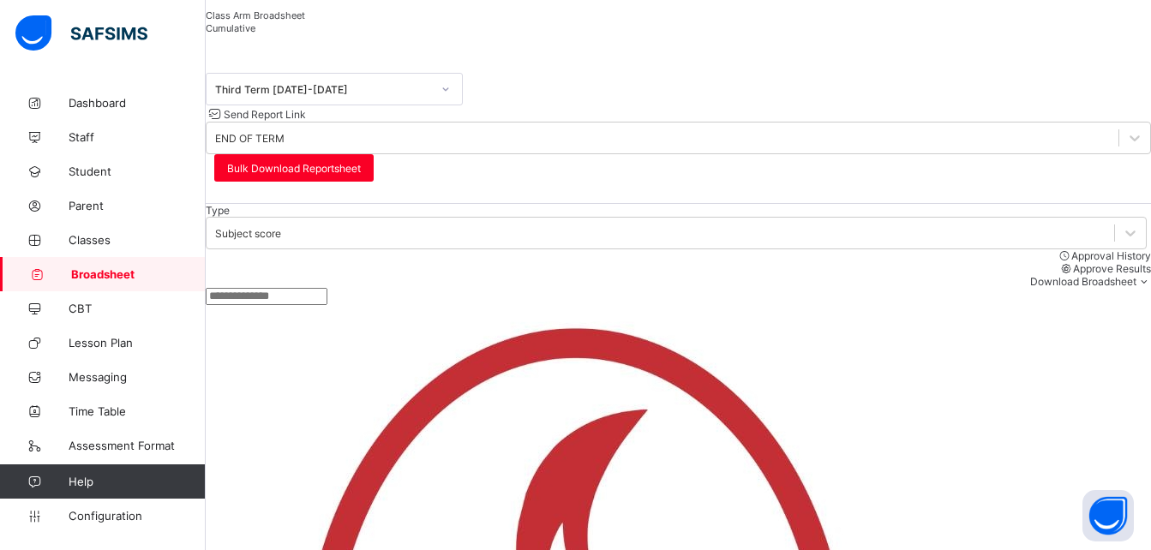
scroll to position [134, 0]
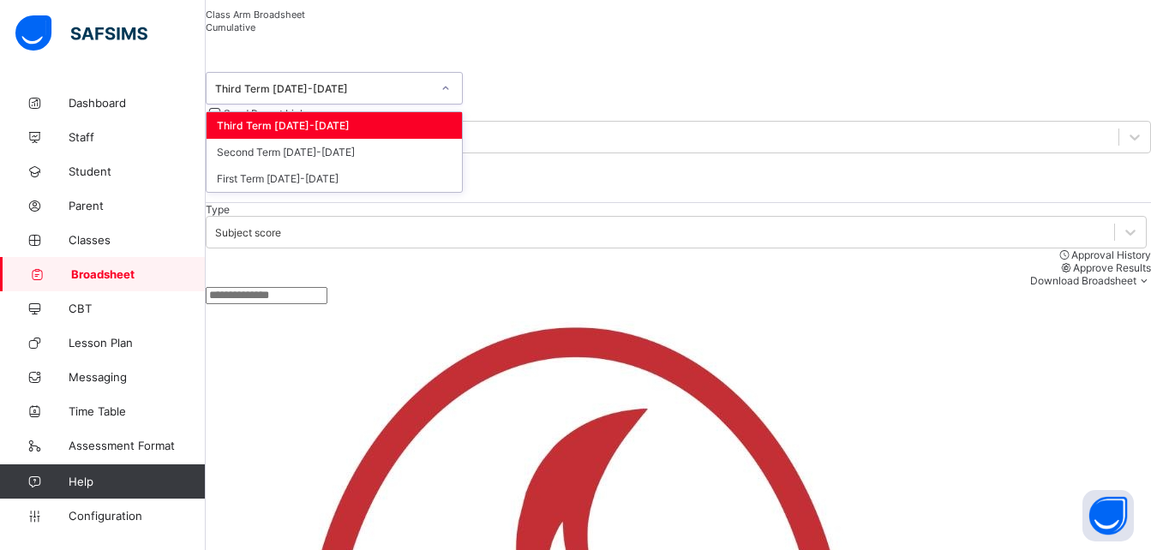
click at [372, 95] on div "Third Term [DATE]-[DATE]" at bounding box center [323, 88] width 216 height 13
click at [336, 165] on div "Second Term [DATE]-[DATE]" at bounding box center [334, 152] width 255 height 27
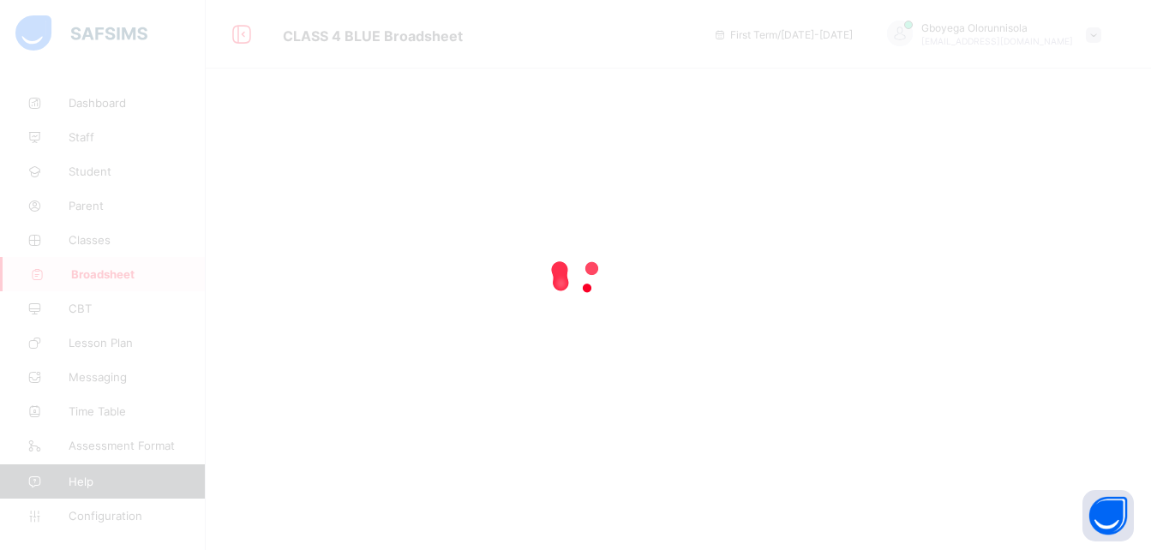
scroll to position [0, 0]
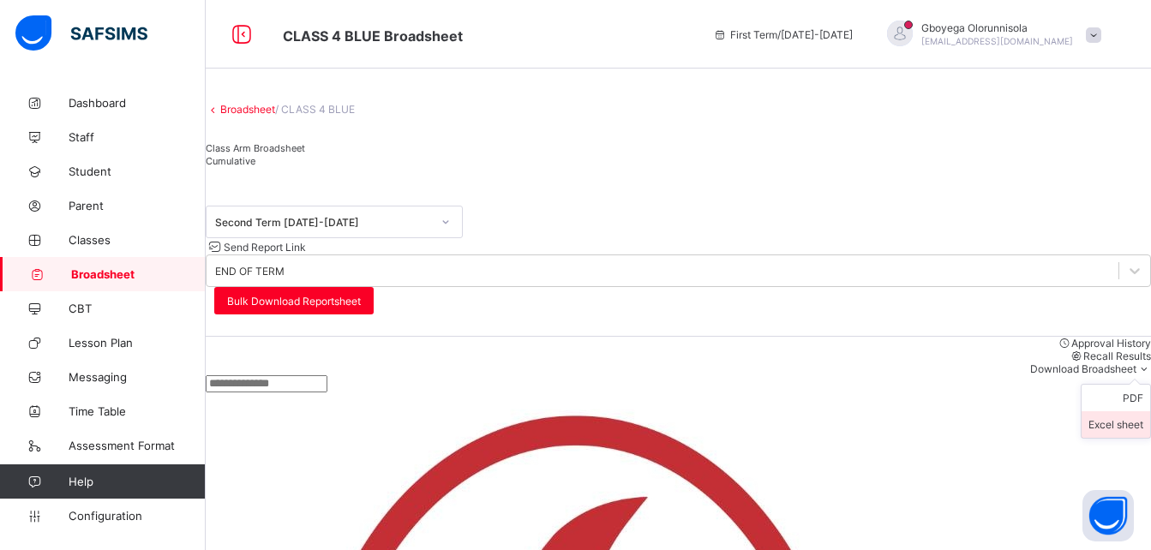
click at [1110, 411] on li "Excel sheet" at bounding box center [1116, 424] width 69 height 27
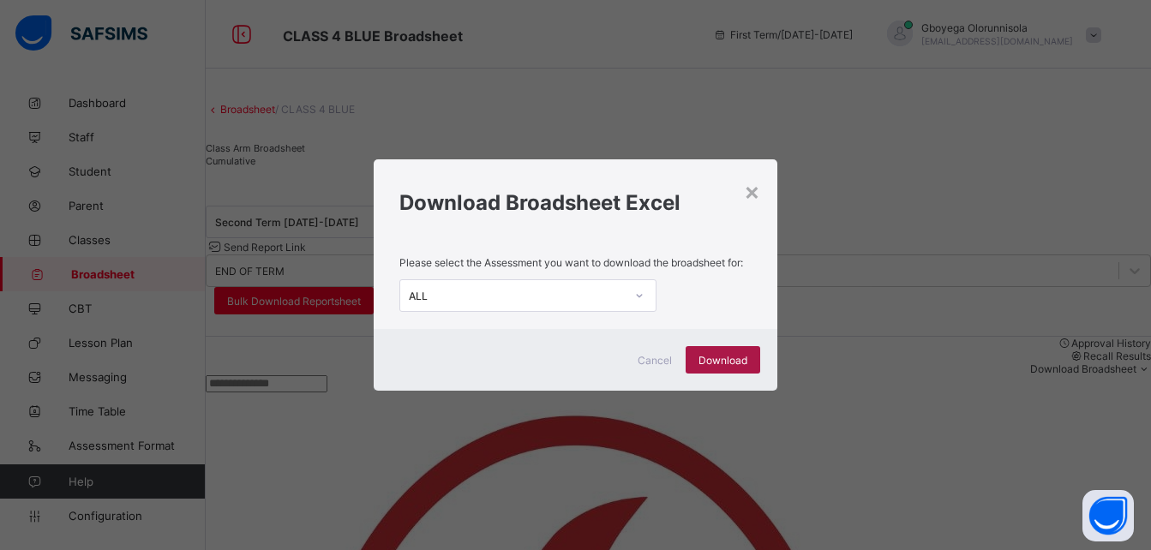
click at [716, 355] on span "Download" at bounding box center [723, 360] width 49 height 13
click at [652, 197] on h1 "Download Broadsheet Excel" at bounding box center [574, 202] width 351 height 25
click at [755, 194] on div "×" at bounding box center [752, 191] width 16 height 29
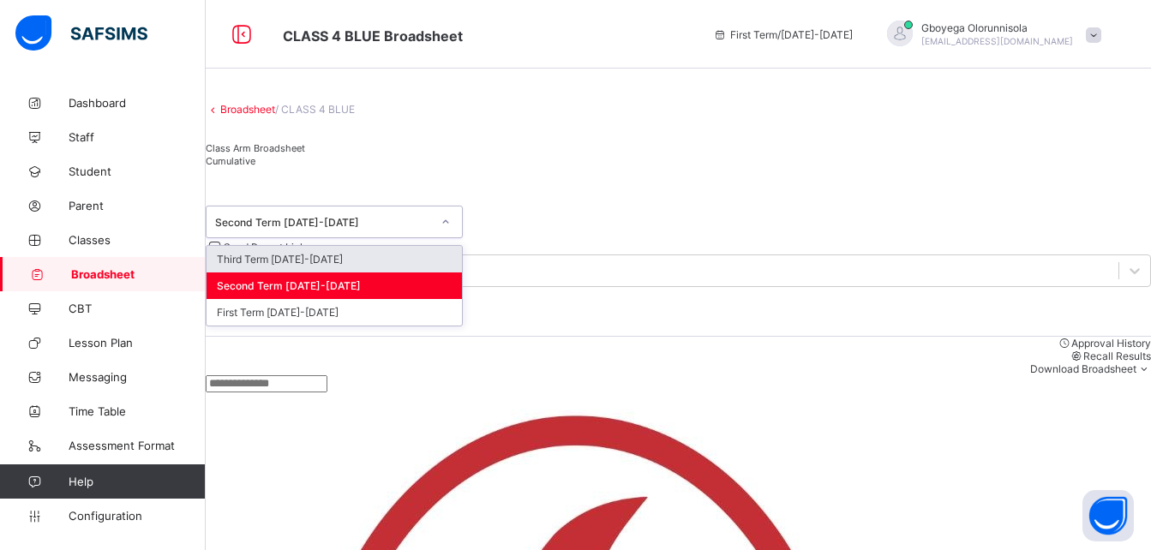
click at [327, 229] on div "Second Term [DATE]-[DATE]" at bounding box center [323, 222] width 216 height 13
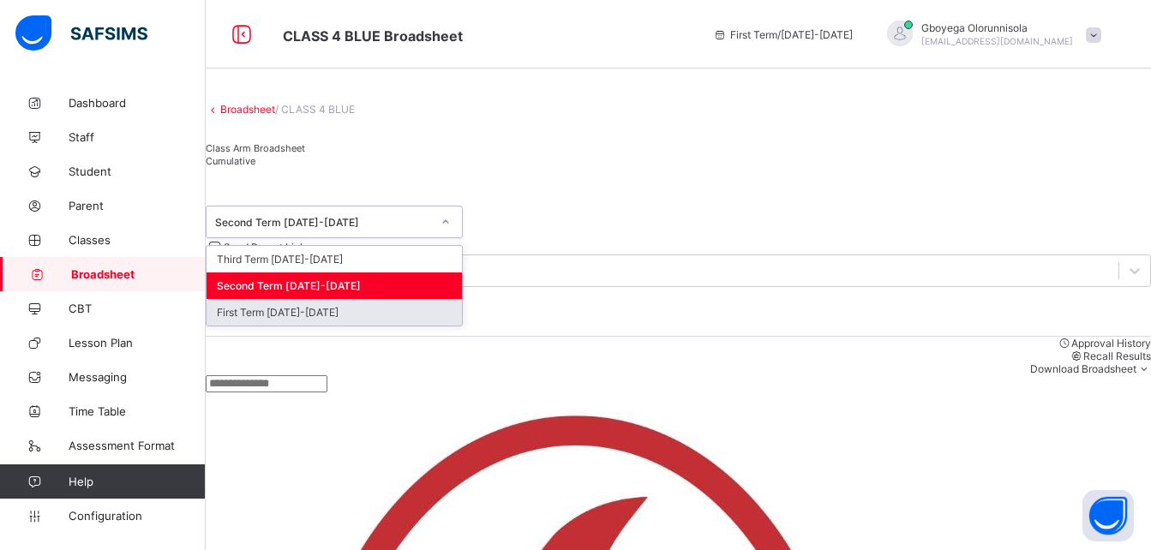
click at [354, 326] on div "First Term [DATE]-[DATE]" at bounding box center [334, 312] width 255 height 27
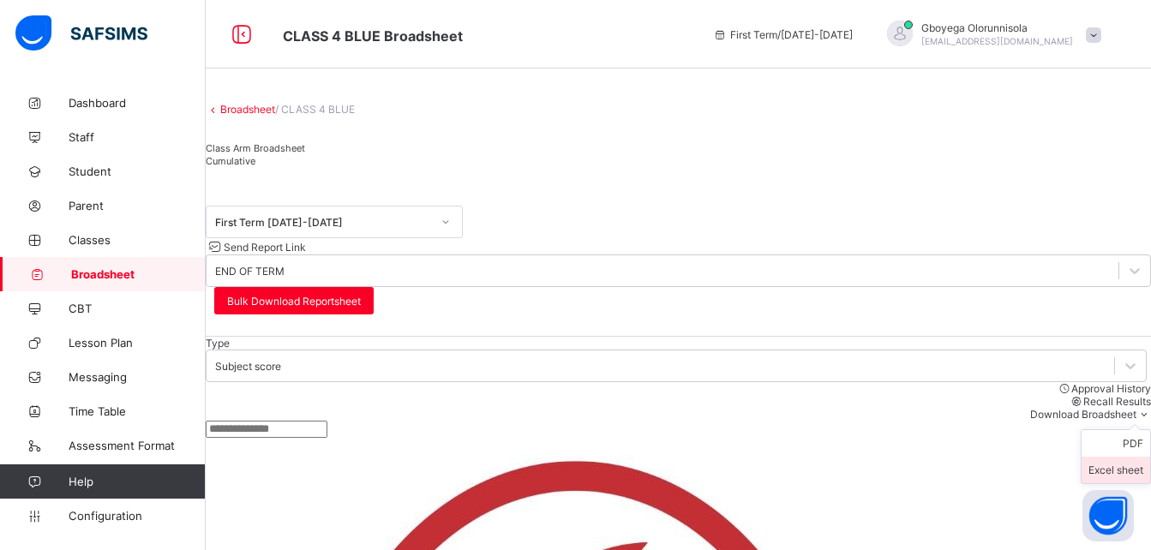
click at [1118, 457] on li "Excel sheet" at bounding box center [1116, 470] width 69 height 27
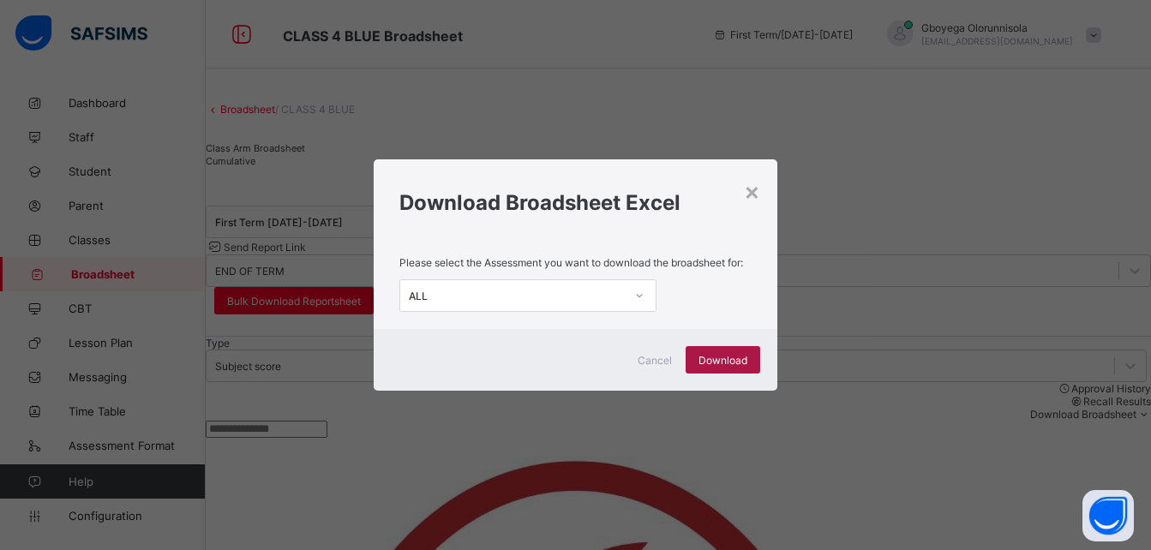
click at [736, 364] on span "Download" at bounding box center [723, 360] width 49 height 13
drag, startPoint x: 687, startPoint y: 190, endPoint x: 745, endPoint y: 195, distance: 58.4
click at [745, 195] on h1 "Download Broadsheet Excel" at bounding box center [574, 202] width 351 height 25
click at [752, 195] on div "×" at bounding box center [752, 191] width 16 height 29
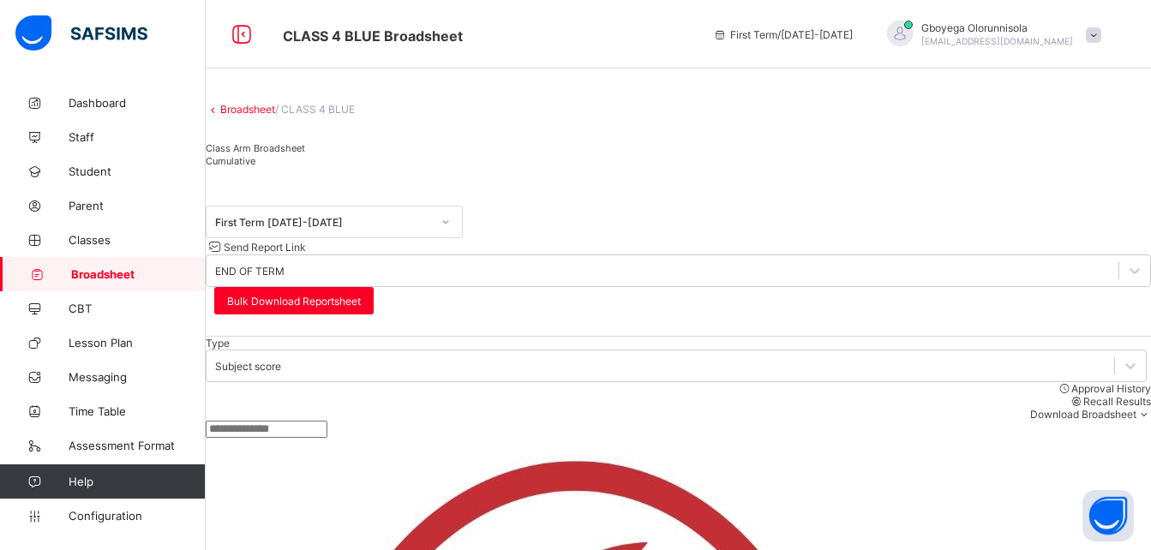
click at [272, 116] on link "Broadsheet" at bounding box center [247, 109] width 55 height 13
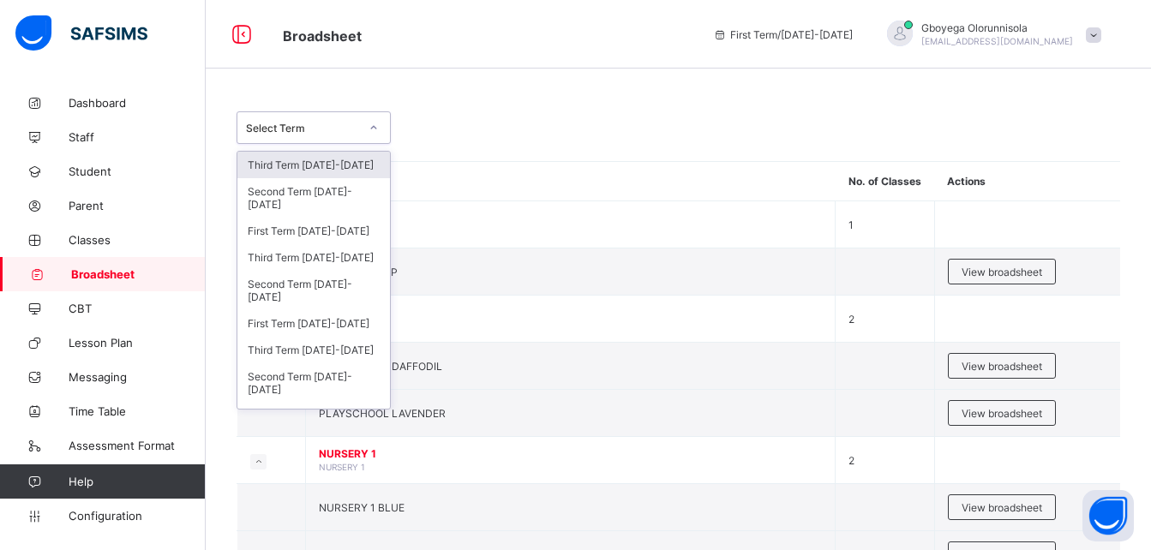
click at [328, 127] on div "Select Term" at bounding box center [302, 128] width 113 height 13
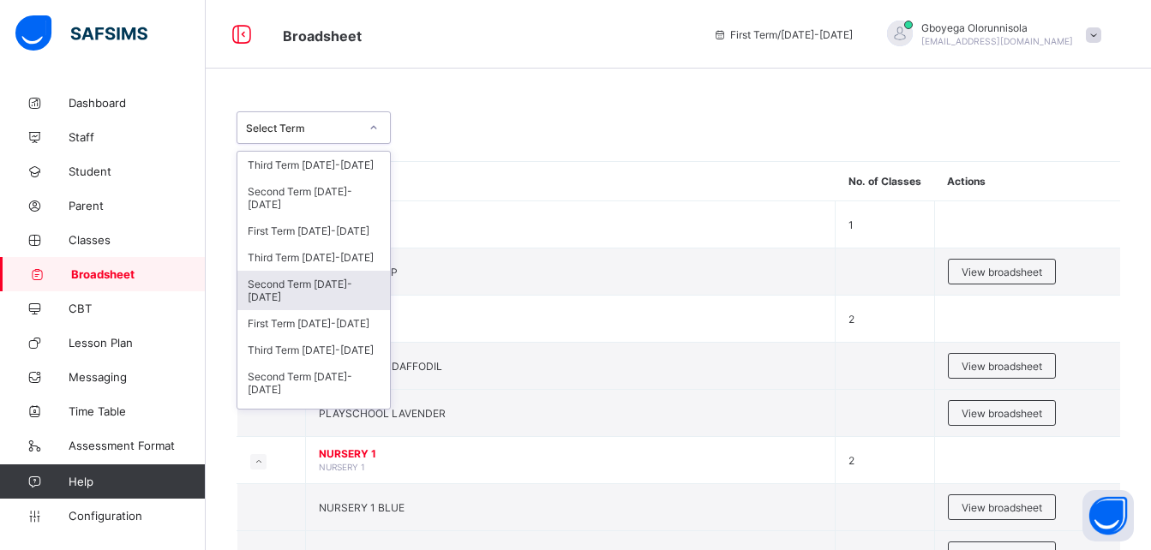
scroll to position [47, 0]
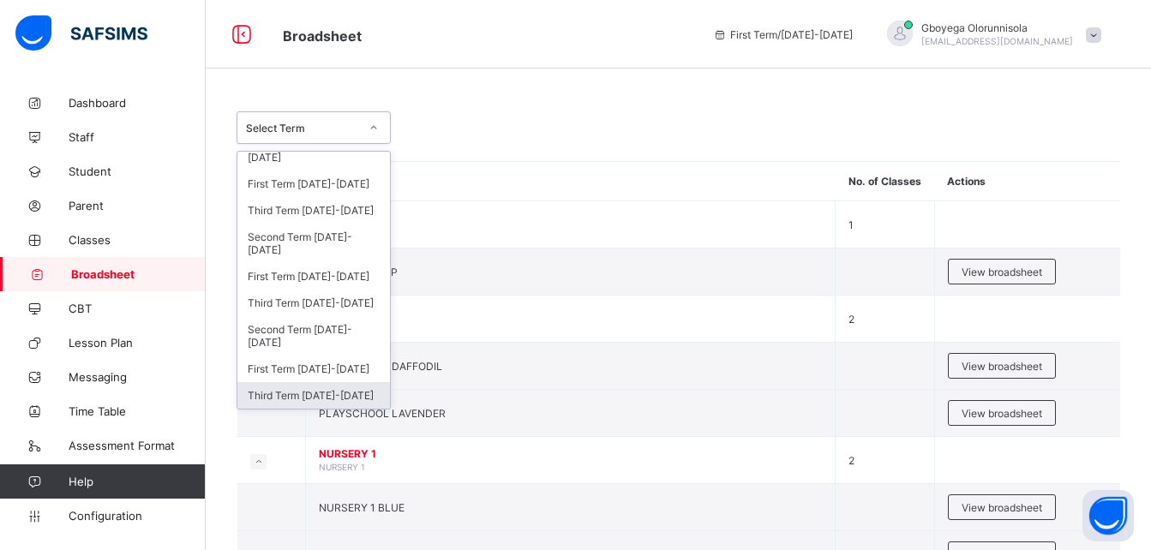
click at [339, 395] on div "Third Term [DATE]-[DATE]" at bounding box center [313, 395] width 153 height 27
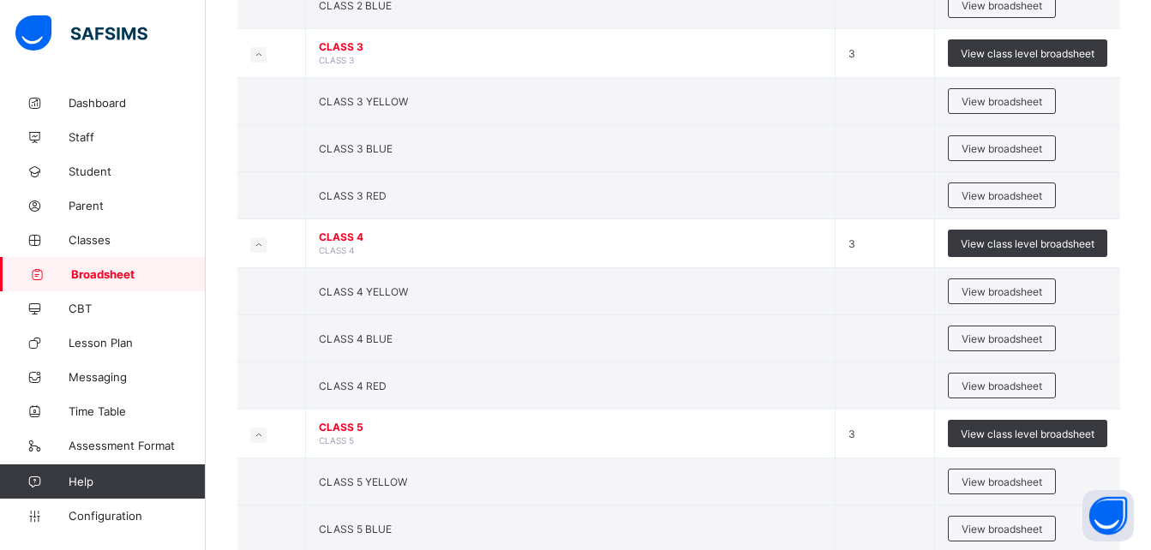
scroll to position [1606, 0]
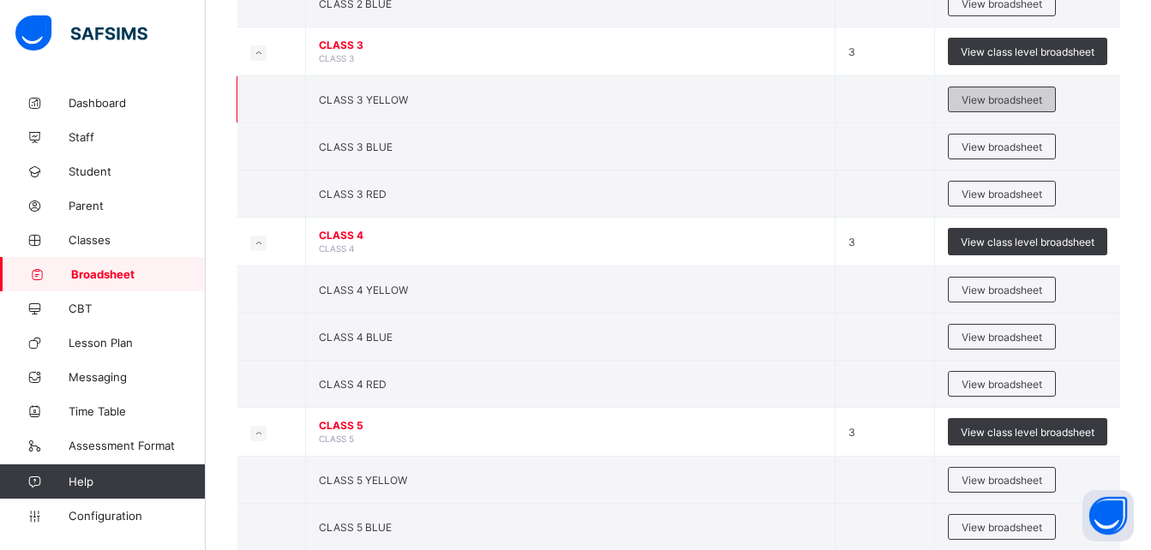
click at [1021, 101] on span "View broadsheet" at bounding box center [1002, 99] width 81 height 13
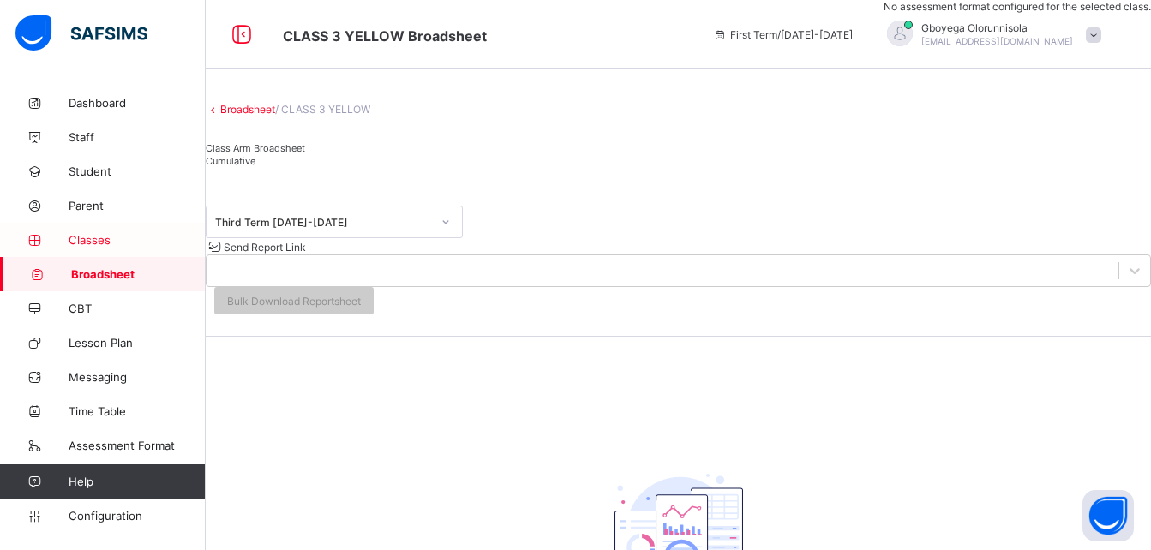
click at [97, 245] on span "Classes" at bounding box center [137, 240] width 137 height 14
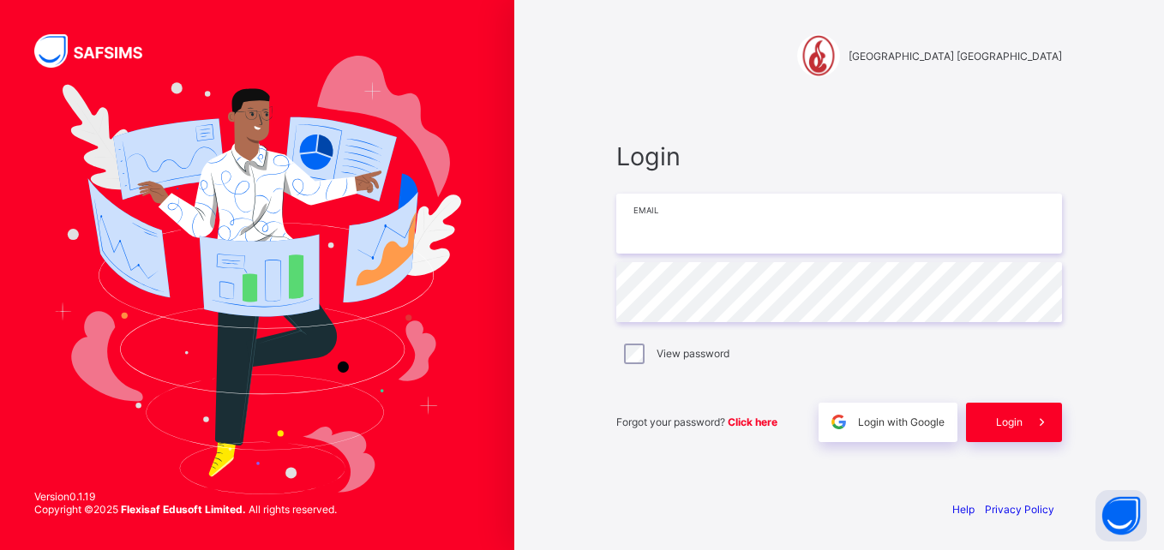
click at [672, 237] on input "email" at bounding box center [839, 224] width 446 height 60
type input "**********"
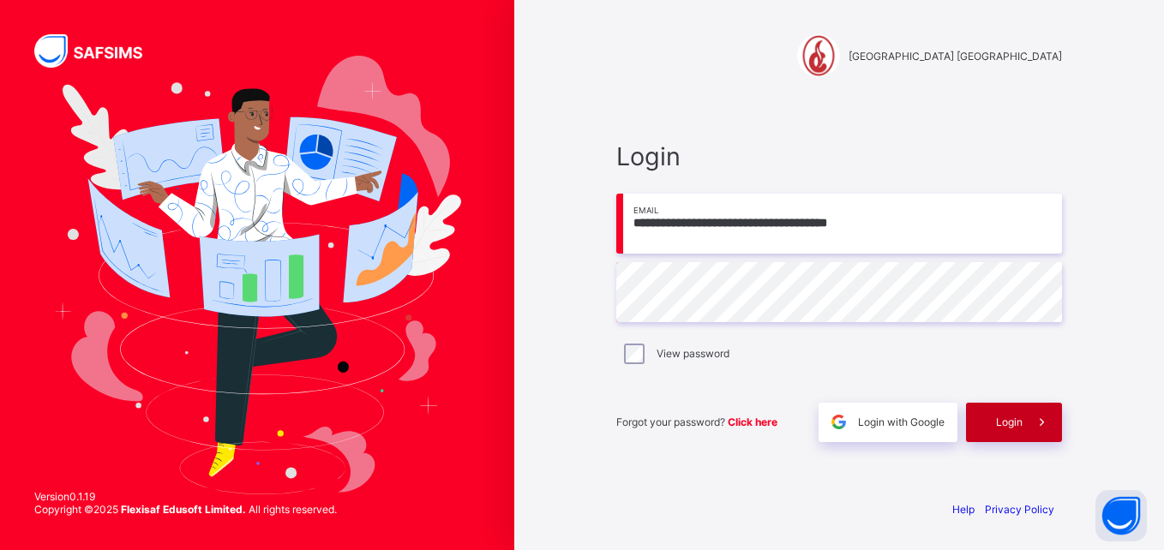
click at [993, 418] on div "Login" at bounding box center [1014, 422] width 96 height 39
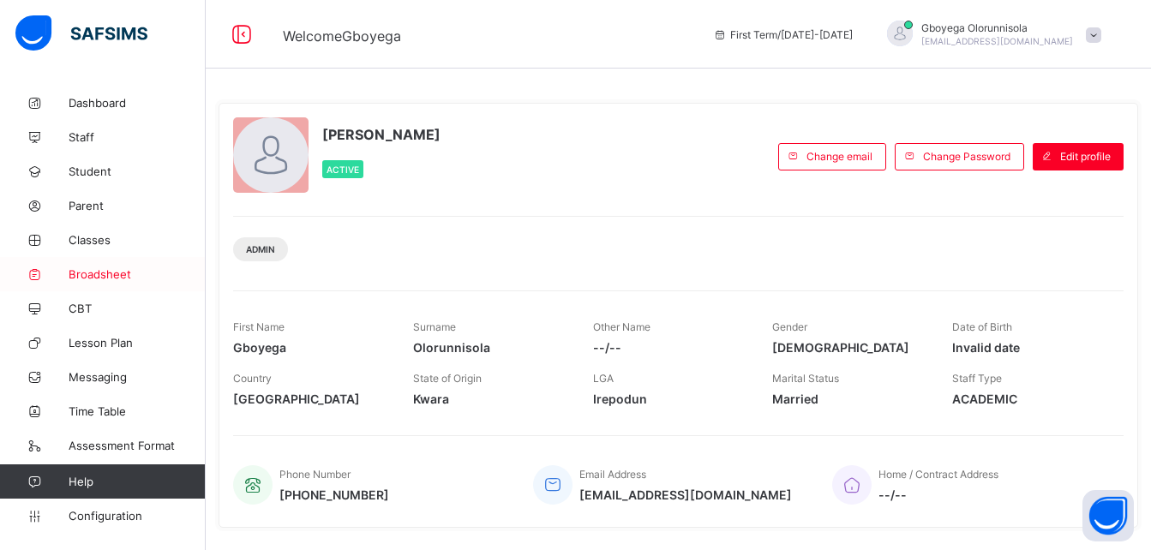
click at [100, 270] on span "Broadsheet" at bounding box center [137, 274] width 137 height 14
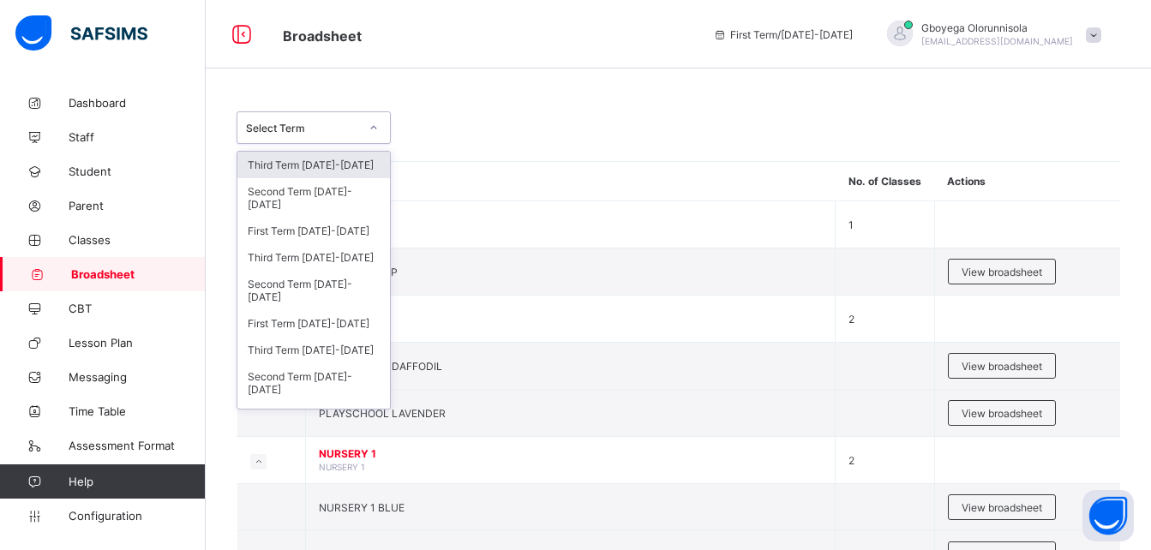
click at [300, 112] on div "Select Term" at bounding box center [314, 127] width 154 height 33
click at [339, 354] on div "Third Term [DATE]-[DATE]" at bounding box center [313, 350] width 153 height 27
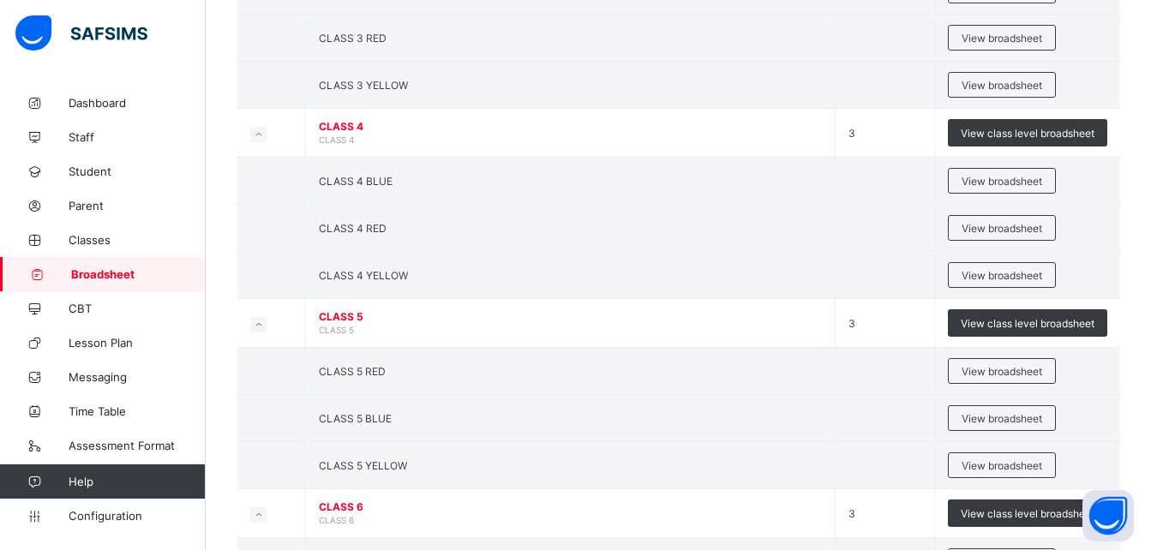
scroll to position [1290, 0]
click at [1012, 227] on span "View broadsheet" at bounding box center [1002, 227] width 81 height 13
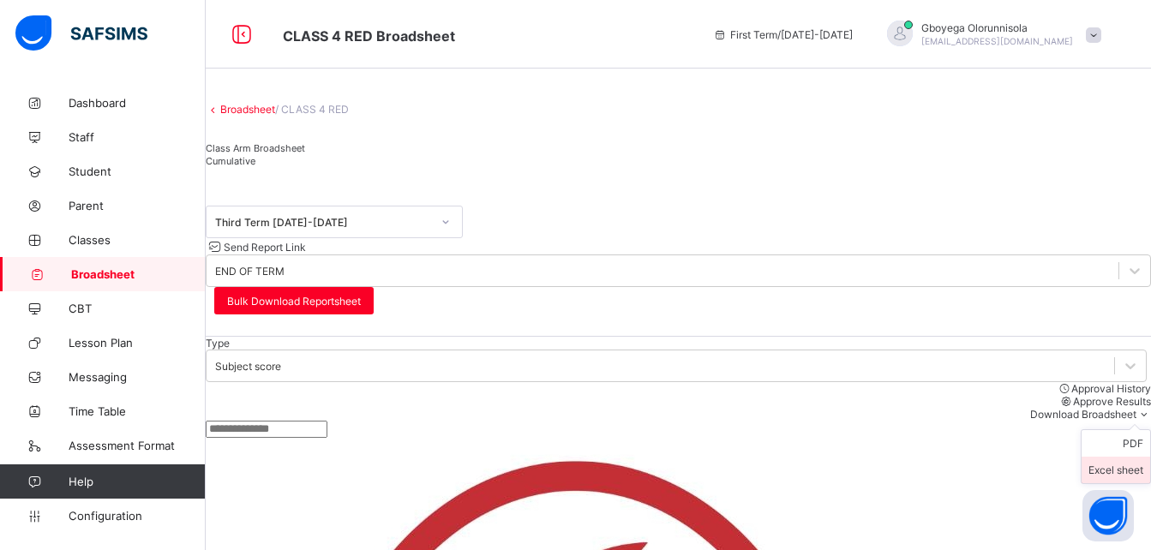
click at [1121, 457] on li "Excel sheet" at bounding box center [1116, 470] width 69 height 27
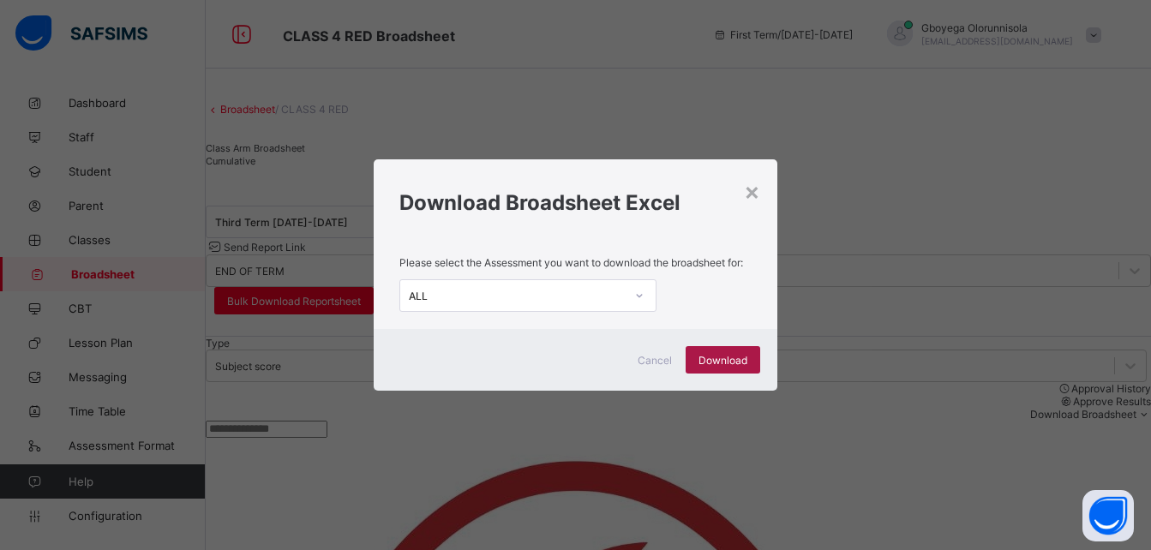
click at [723, 362] on span "Download" at bounding box center [723, 360] width 49 height 13
click at [621, 184] on div "Download Broadsheet Excel" at bounding box center [575, 198] width 403 height 78
click at [754, 196] on div "×" at bounding box center [752, 191] width 16 height 29
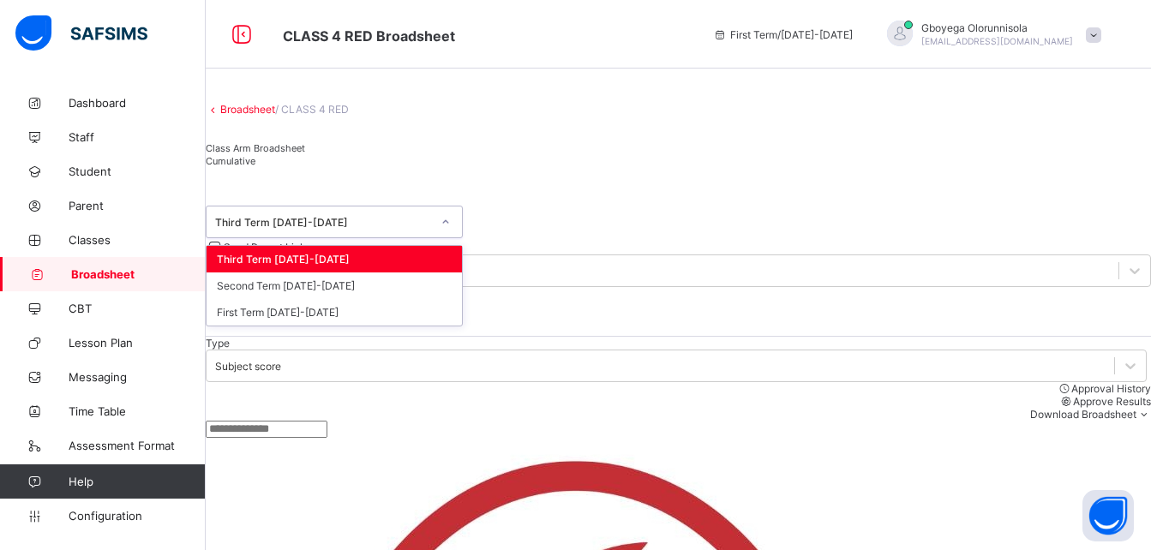
click at [369, 229] on div "Third Term [DATE]-[DATE]" at bounding box center [323, 222] width 216 height 13
click at [331, 299] on div "Second Term [DATE]-[DATE]" at bounding box center [334, 286] width 255 height 27
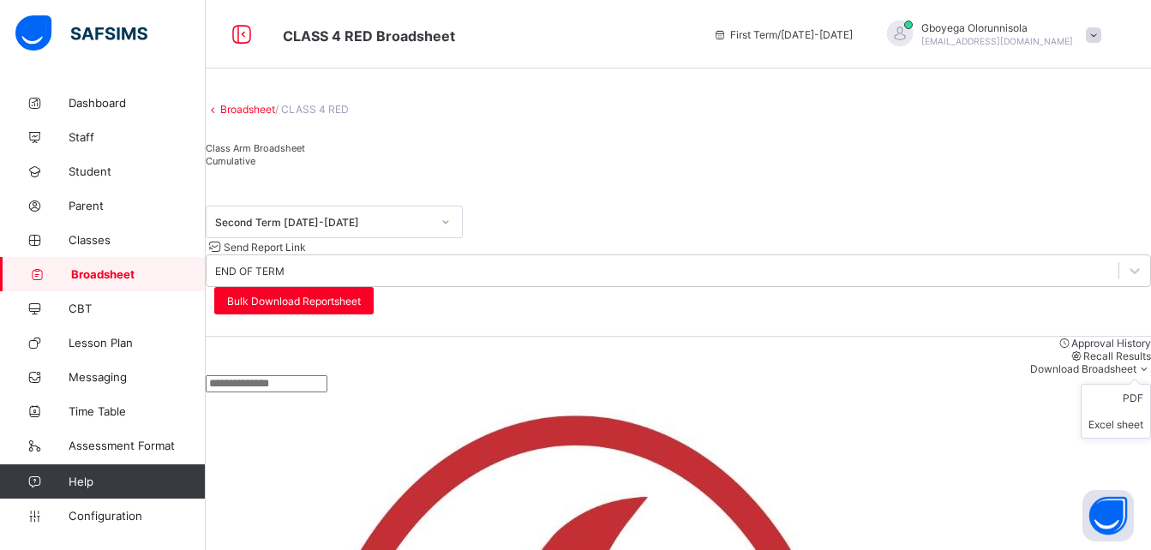
click at [1137, 363] on span at bounding box center [1144, 369] width 15 height 13
click at [1117, 411] on li "Excel sheet" at bounding box center [1116, 424] width 69 height 27
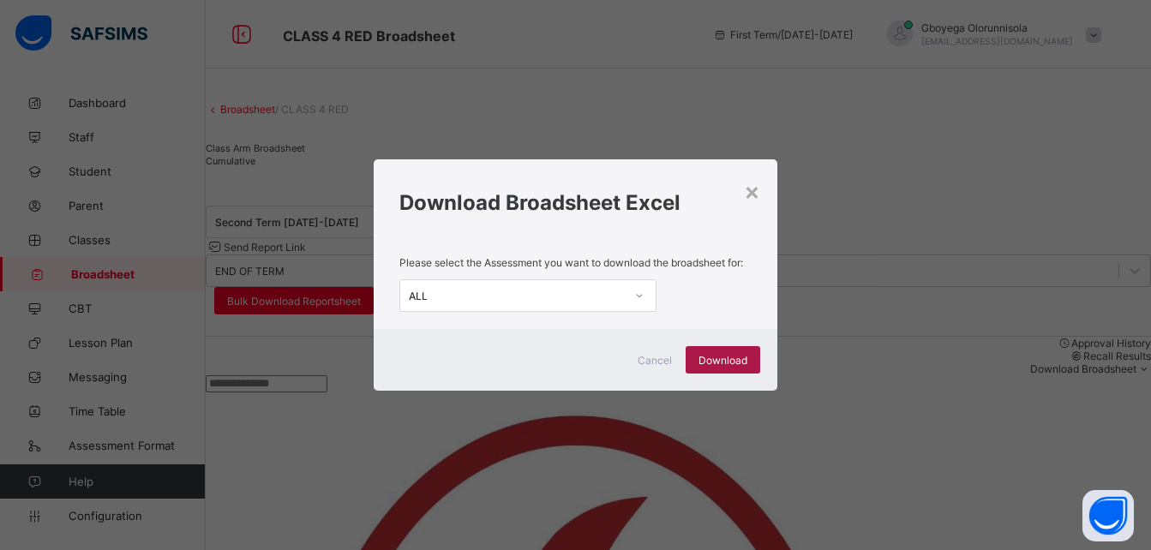
click at [729, 366] on span "Download" at bounding box center [723, 360] width 49 height 13
click at [753, 195] on div "×" at bounding box center [752, 191] width 16 height 29
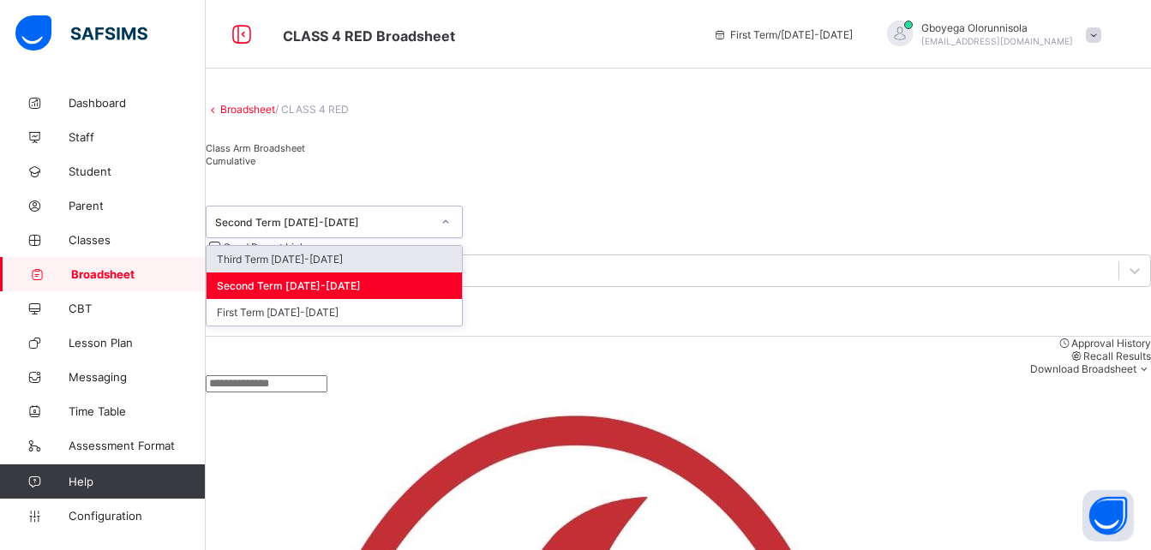
click at [407, 229] on div "Second Term [DATE]-[DATE]" at bounding box center [323, 222] width 216 height 13
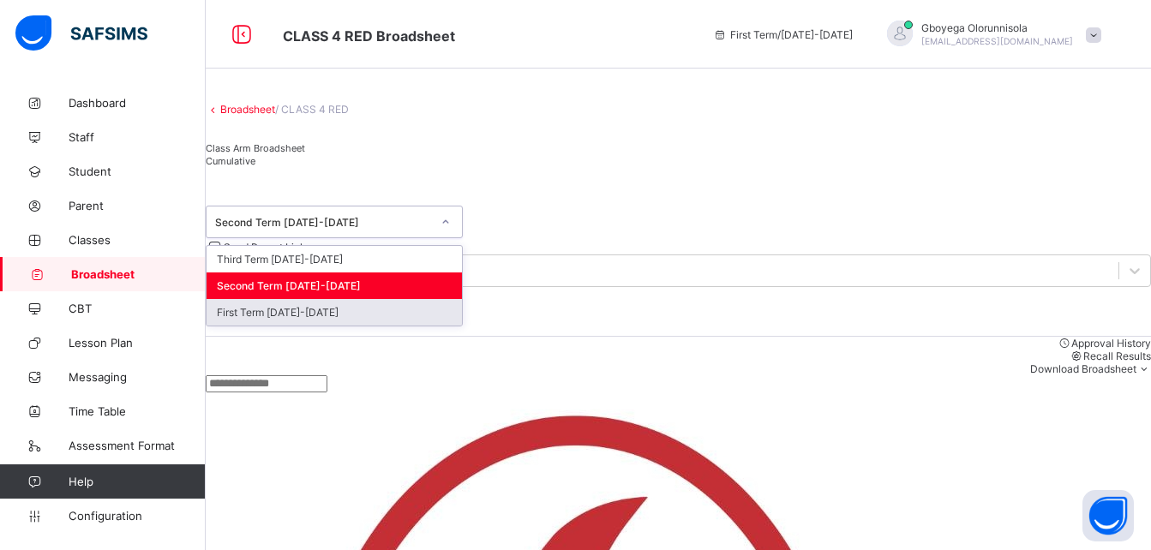
click at [358, 326] on div "First Term [DATE]-[DATE]" at bounding box center [334, 312] width 255 height 27
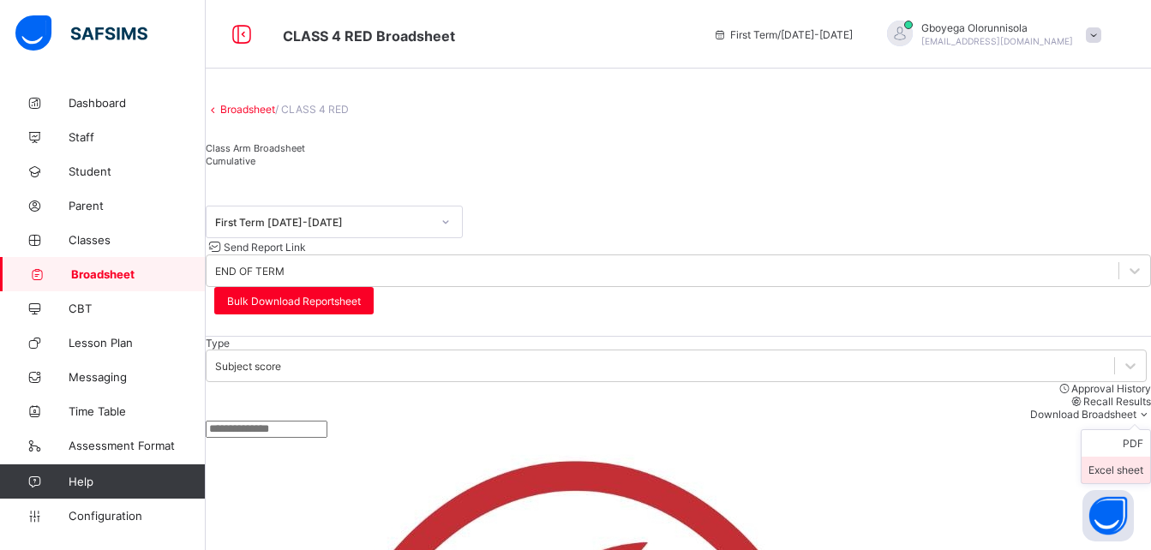
click at [1111, 457] on li "Excel sheet" at bounding box center [1116, 470] width 69 height 27
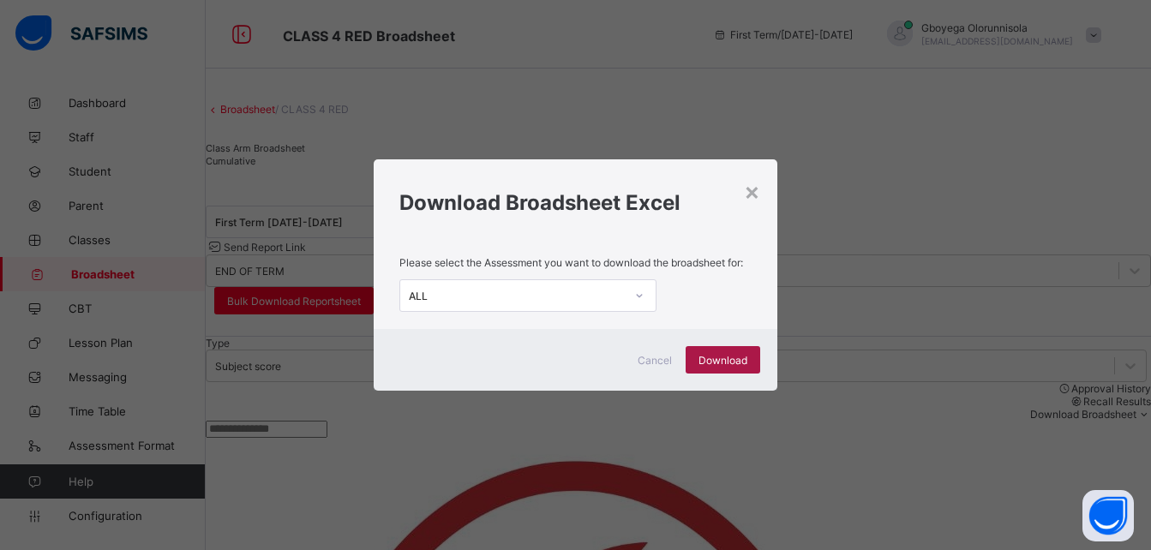
click at [725, 360] on span "Download" at bounding box center [723, 360] width 49 height 13
click at [1101, 113] on div "× Download Broadsheet Excel Please select the Assessment you want to download t…" at bounding box center [575, 275] width 1151 height 550
click at [756, 193] on div "×" at bounding box center [752, 191] width 16 height 29
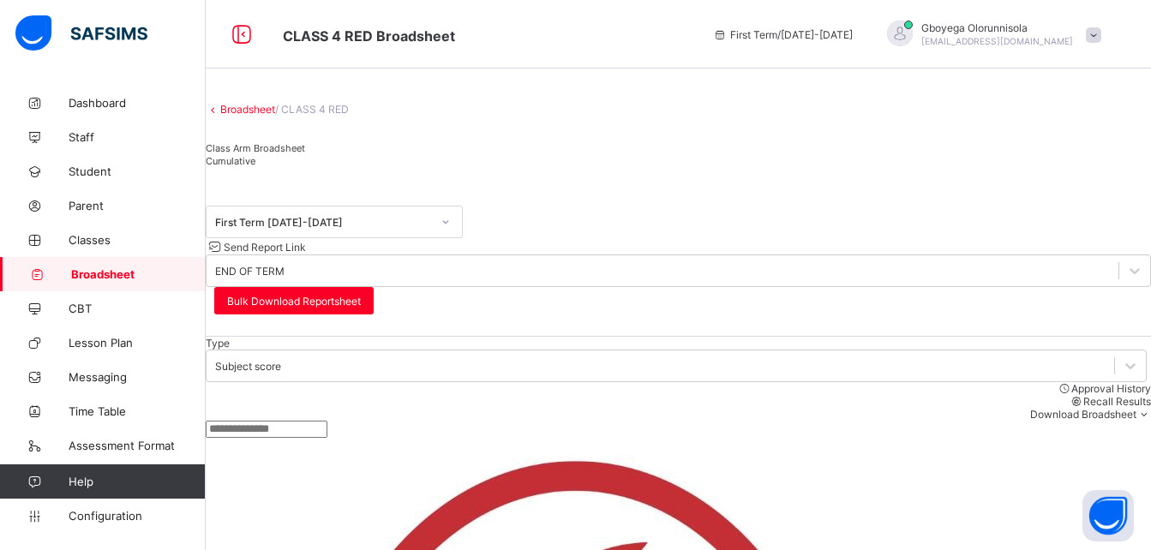
click at [927, 138] on div "Broadsheet / CLASS 4 RED Class Arm Broadsheet Cumulative" at bounding box center [678, 135] width 945 height 99
click at [266, 116] on link "Broadsheet" at bounding box center [247, 109] width 55 height 13
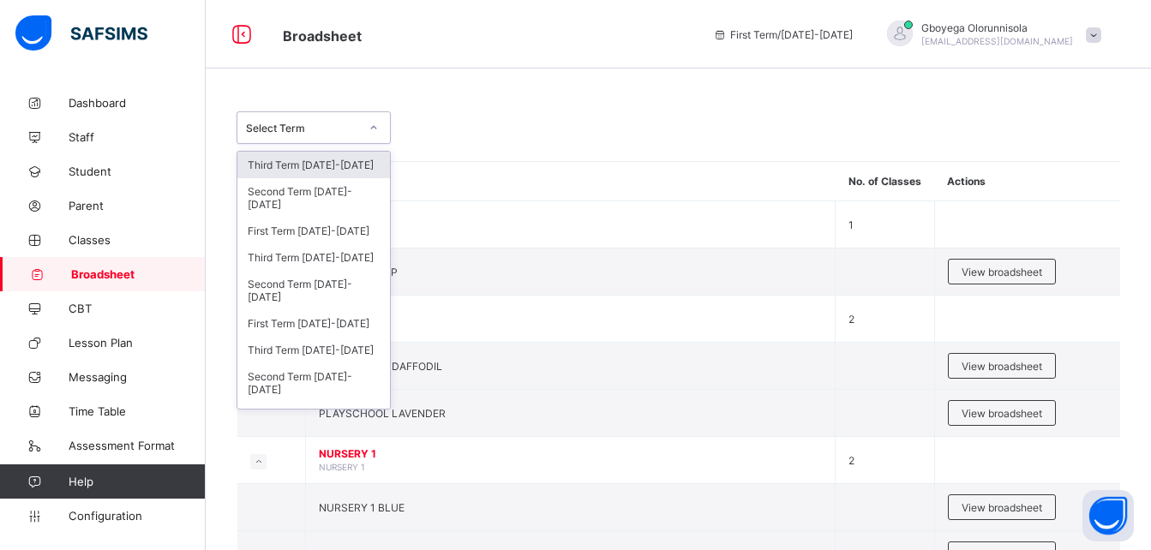
click at [339, 129] on div "Select Term" at bounding box center [302, 128] width 113 height 13
click at [333, 355] on div "Third Term [DATE]-[DATE]" at bounding box center [313, 350] width 153 height 27
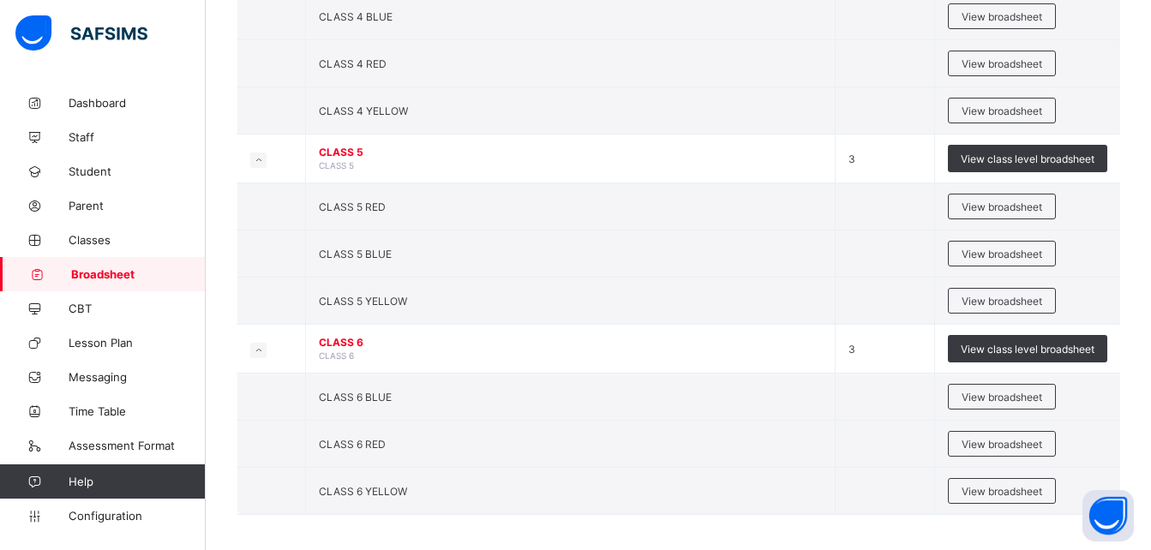
scroll to position [1462, 0]
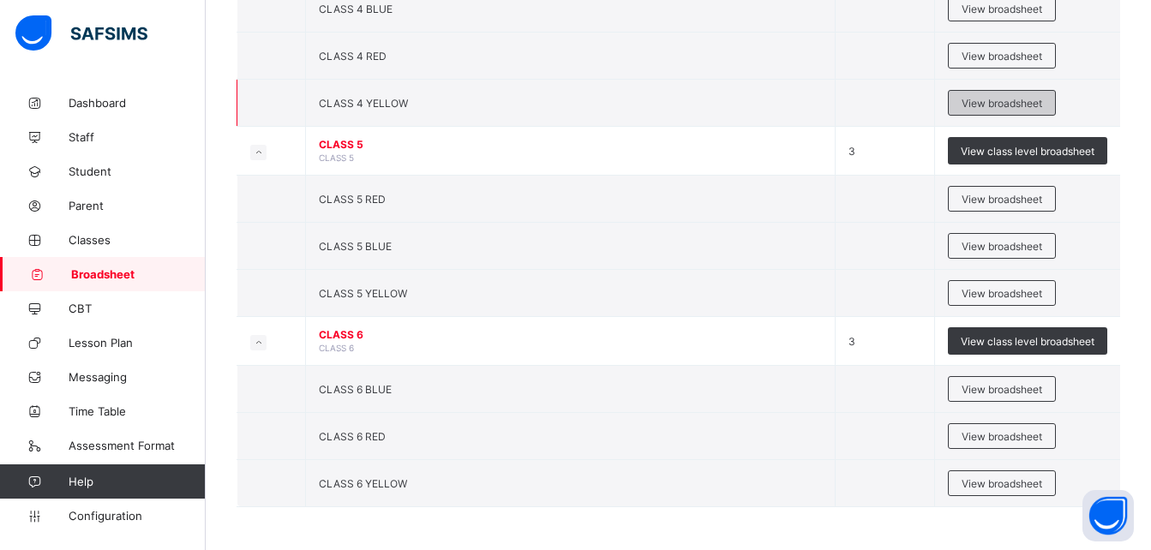
click at [993, 105] on span "View broadsheet" at bounding box center [1002, 103] width 81 height 13
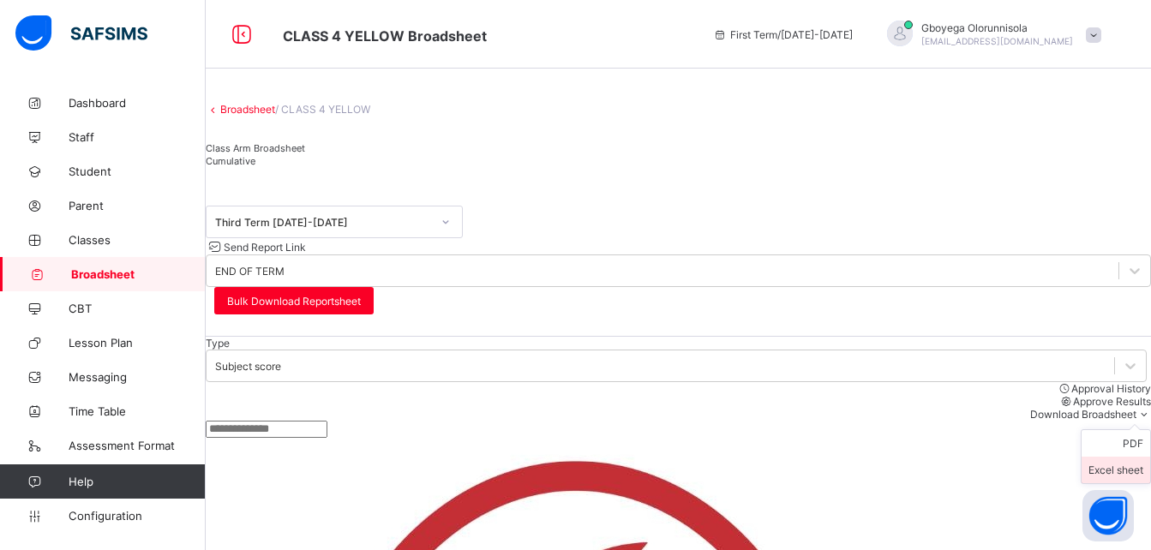
click at [1120, 457] on li "Excel sheet" at bounding box center [1116, 470] width 69 height 27
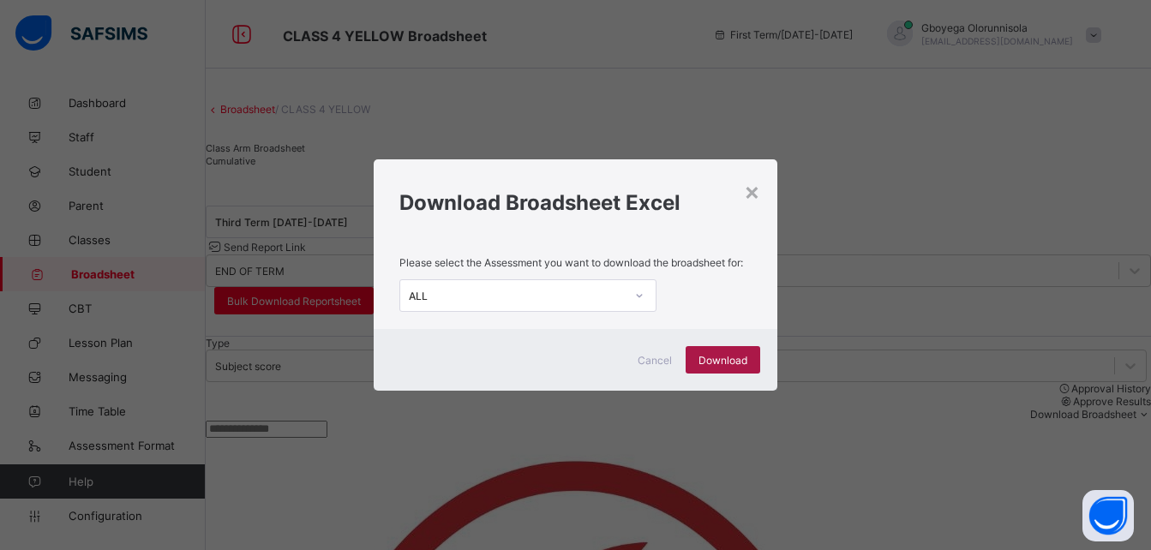
click at [732, 359] on span "Download" at bounding box center [723, 360] width 49 height 13
click at [648, 92] on div "× Download Broadsheet Excel Please select the Assessment you want to download t…" at bounding box center [575, 275] width 1151 height 550
click at [754, 199] on div "×" at bounding box center [752, 191] width 16 height 29
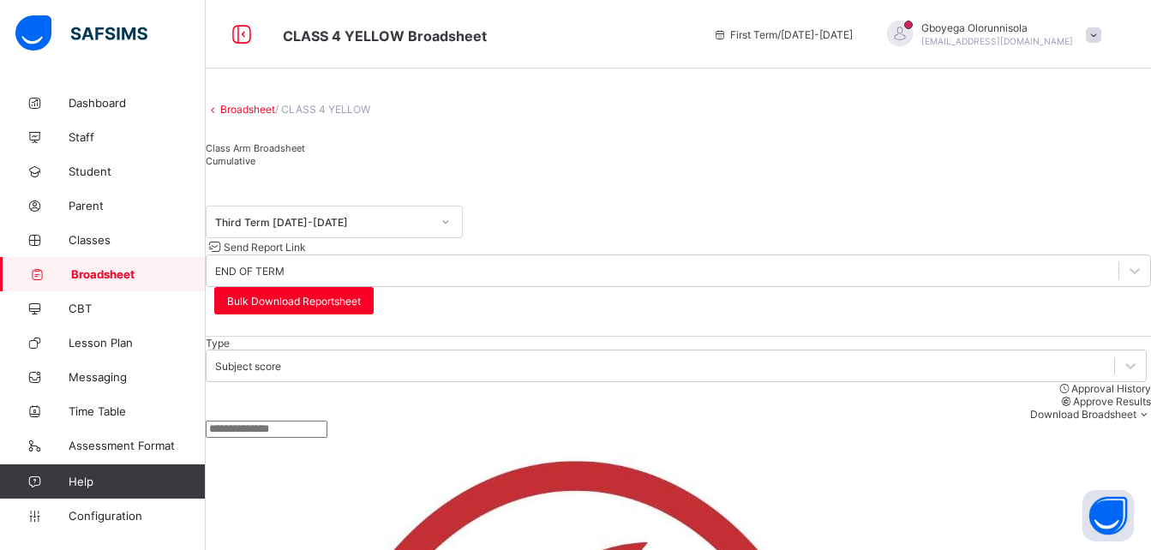
click at [418, 229] on div "Third Term [DATE]-[DATE]" at bounding box center [323, 222] width 216 height 13
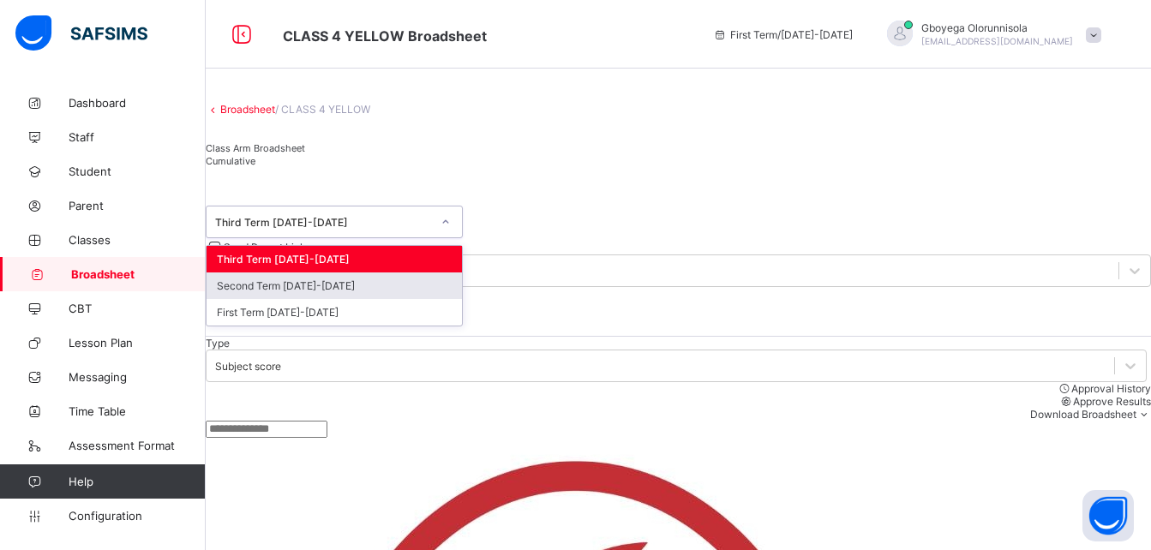
click at [375, 299] on div "Second Term [DATE]-[DATE]" at bounding box center [334, 286] width 255 height 27
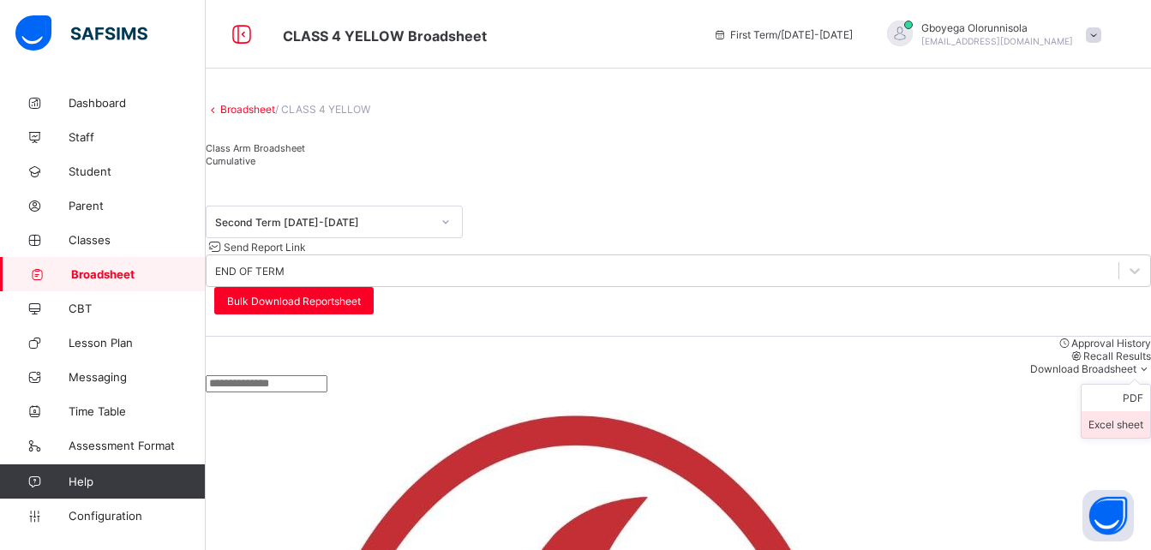
click at [1119, 411] on li "Excel sheet" at bounding box center [1116, 424] width 69 height 27
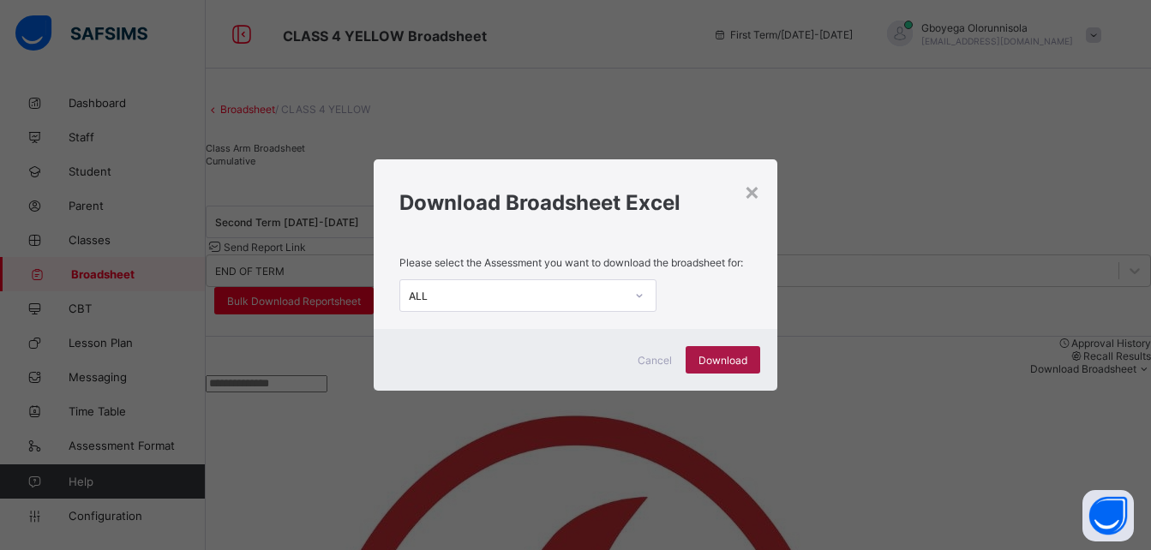
click at [720, 358] on span "Download" at bounding box center [723, 360] width 49 height 13
click at [627, 113] on div "× Download Broadsheet Excel Please select the Assessment you want to download t…" at bounding box center [575, 275] width 1151 height 550
click at [755, 192] on div "×" at bounding box center [752, 191] width 16 height 29
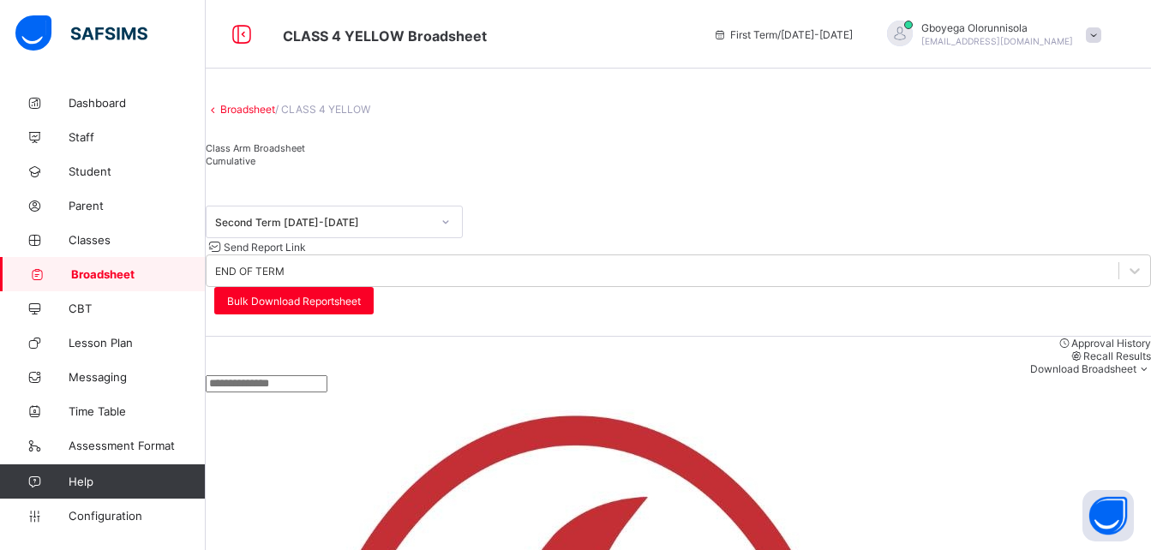
click at [344, 229] on div "Second Term [DATE]-[DATE]" at bounding box center [323, 222] width 216 height 13
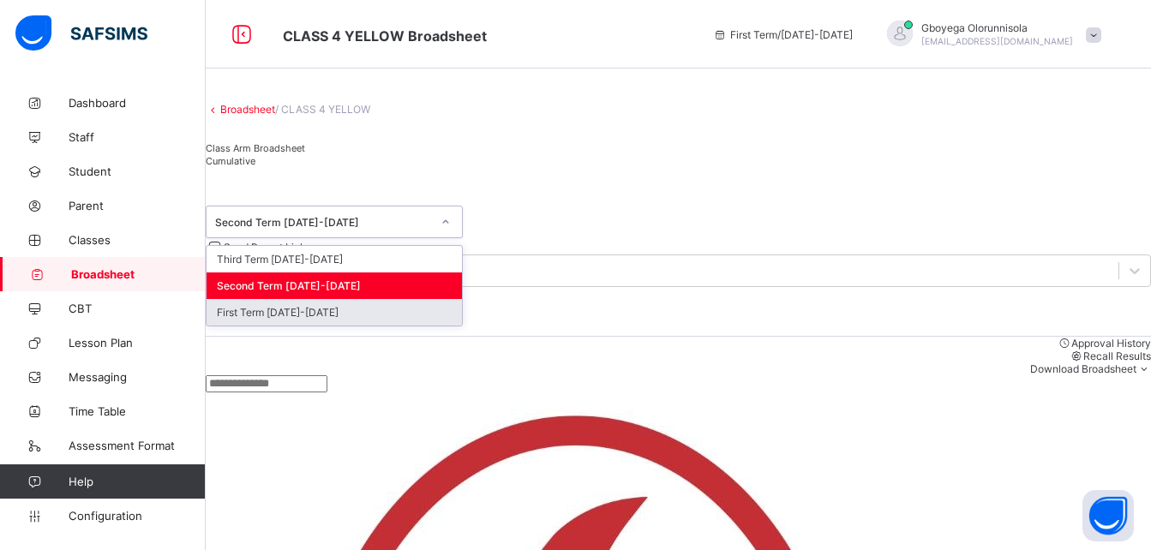
click at [326, 326] on div "First Term [DATE]-[DATE]" at bounding box center [334, 312] width 255 height 27
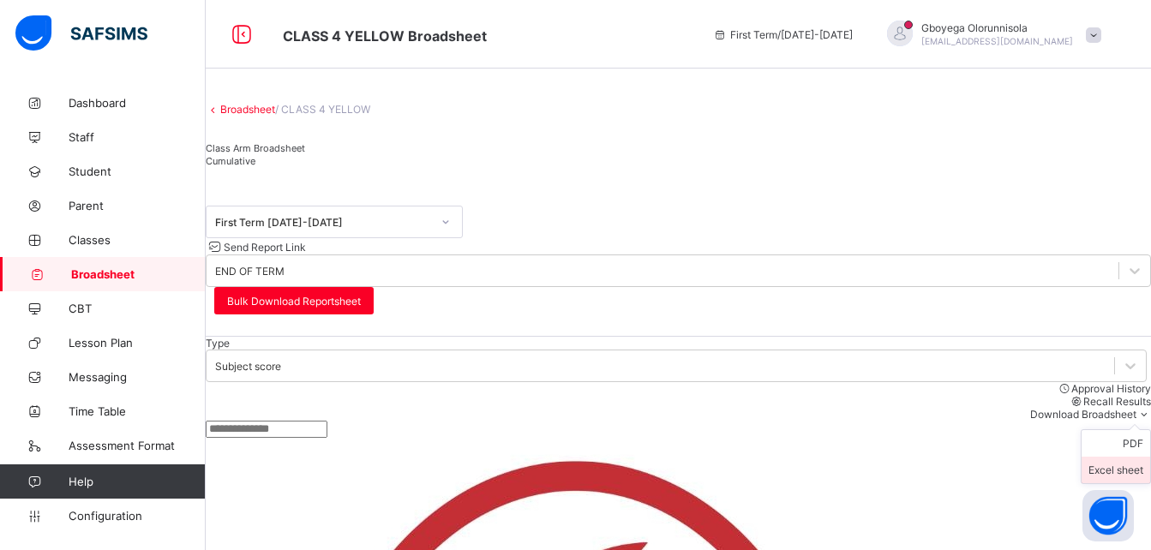
click at [1115, 457] on li "Excel sheet" at bounding box center [1116, 470] width 69 height 27
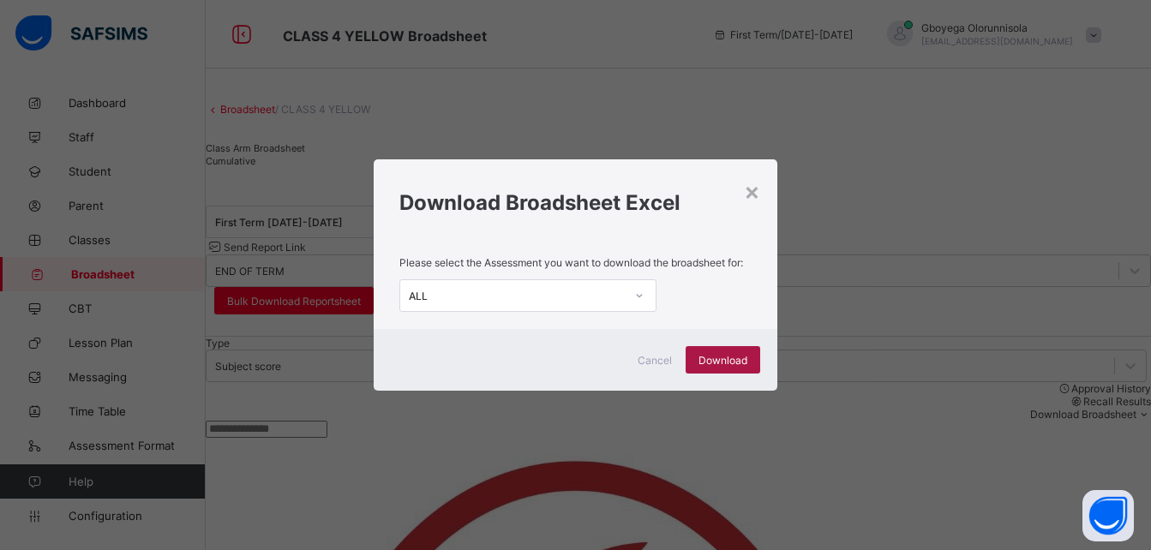
click at [743, 357] on span "Download" at bounding box center [723, 360] width 49 height 13
